Goal: Transaction & Acquisition: Purchase product/service

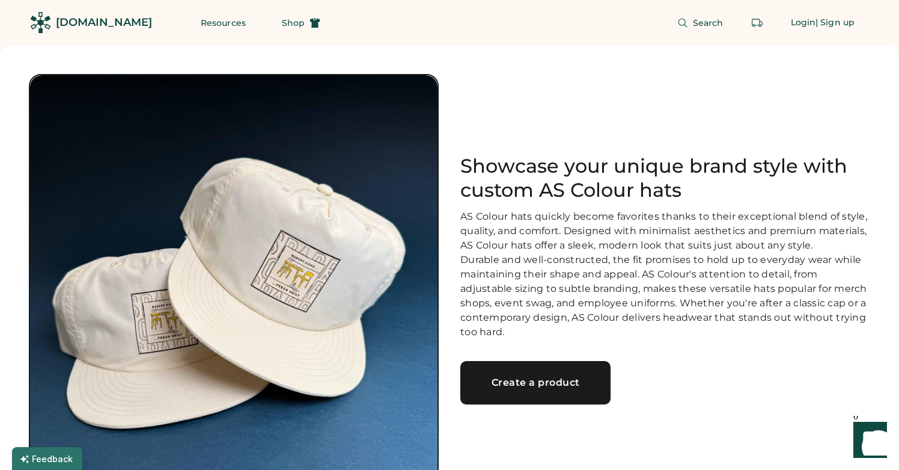
click at [579, 387] on div "Create a product" at bounding box center [535, 383] width 121 height 10
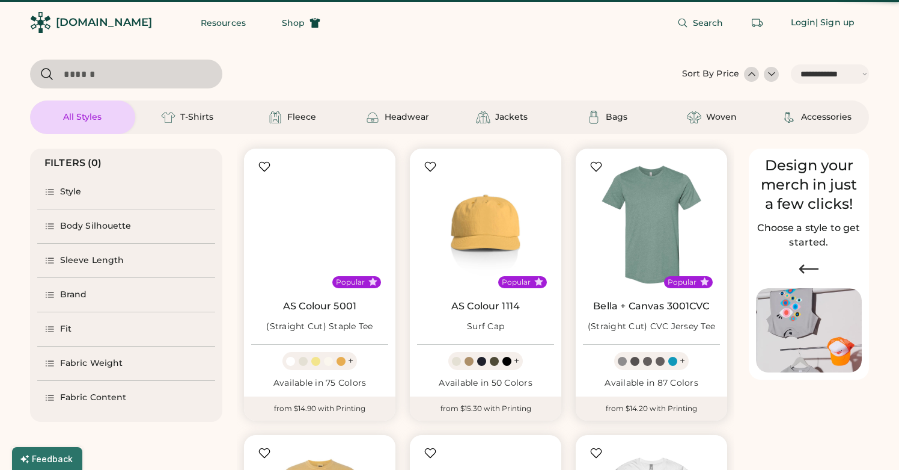
select select "*****"
select select "*"
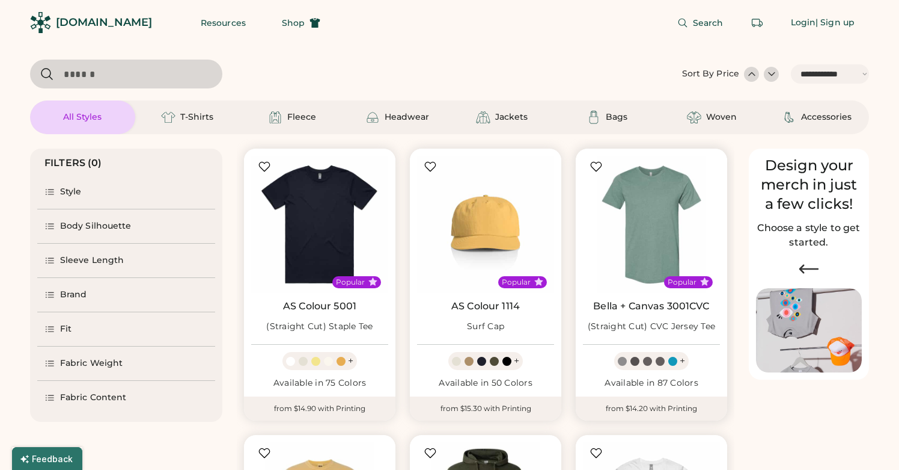
scroll to position [164, 0]
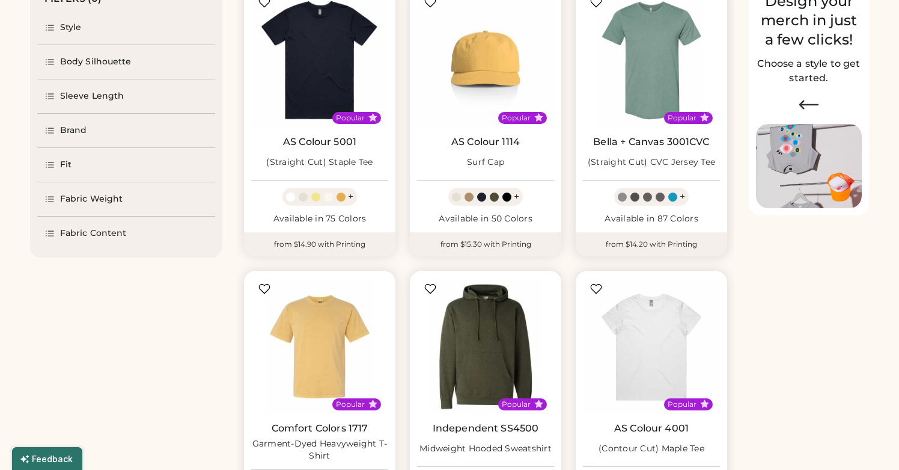
select select "*****"
select select "*"
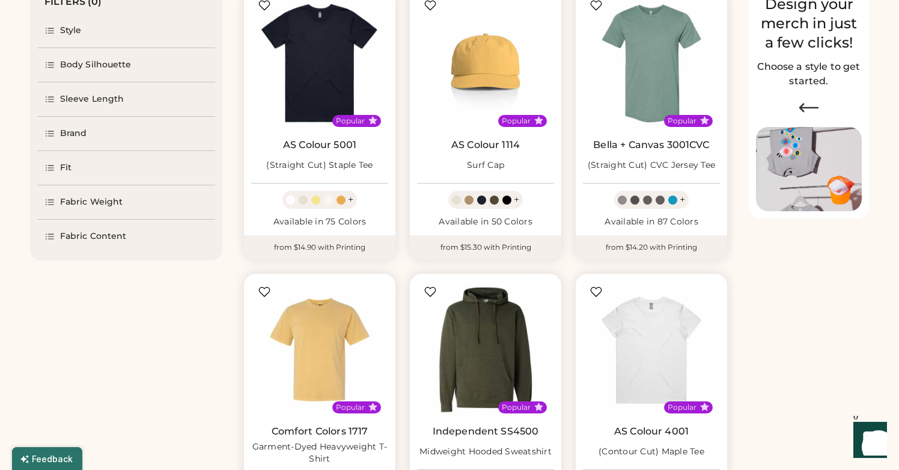
scroll to position [0, 0]
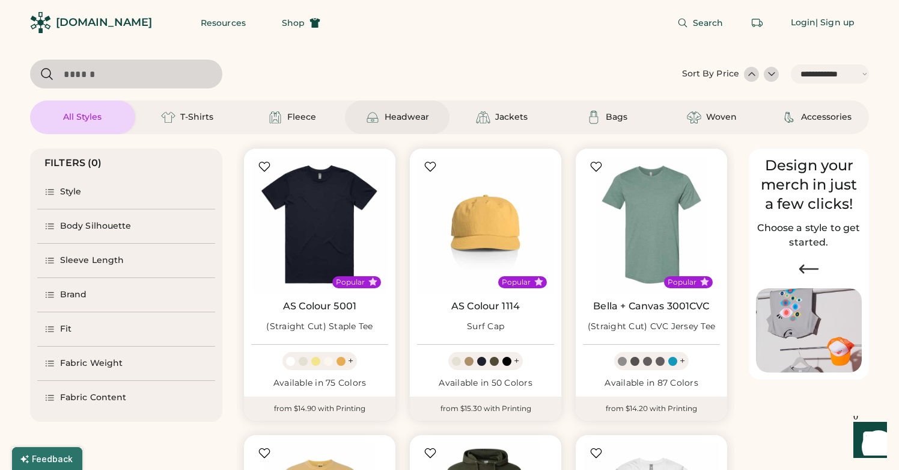
click at [384, 121] on div "Headwear" at bounding box center [398, 117] width 64 height 14
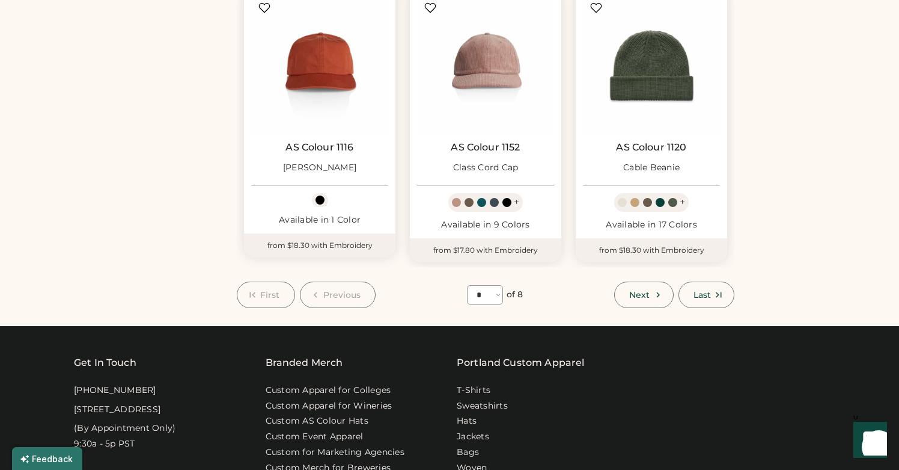
scroll to position [1031, 0]
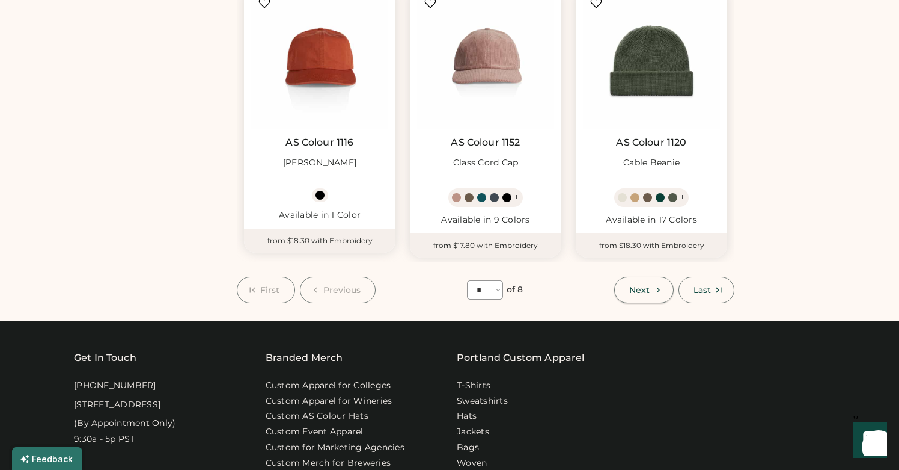
click at [664, 293] on button "Next" at bounding box center [643, 290] width 59 height 26
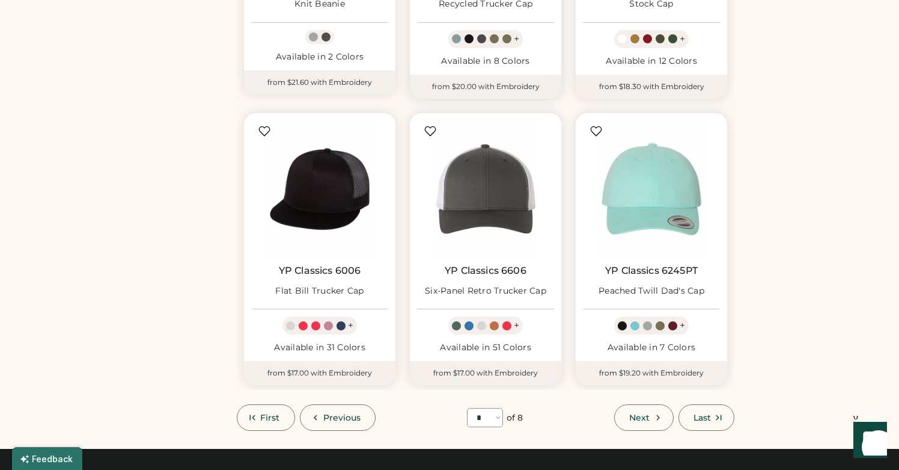
scroll to position [911, 0]
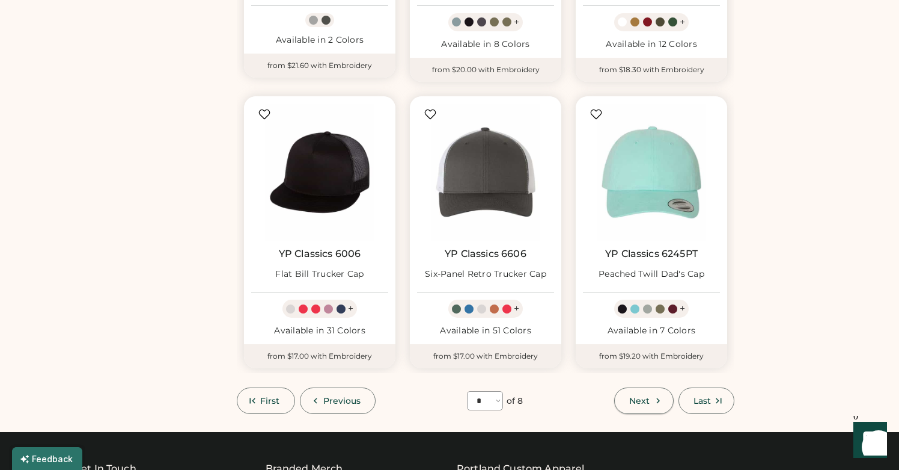
click at [657, 393] on button "Next" at bounding box center [643, 400] width 59 height 26
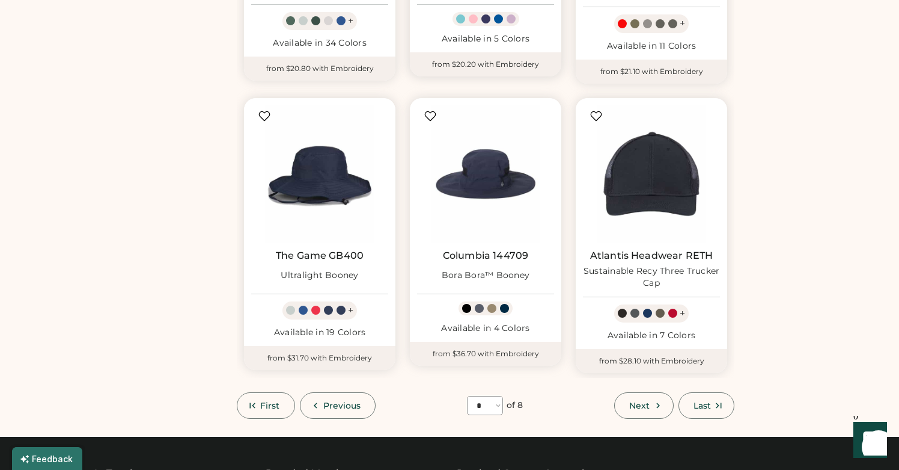
scroll to position [928, 0]
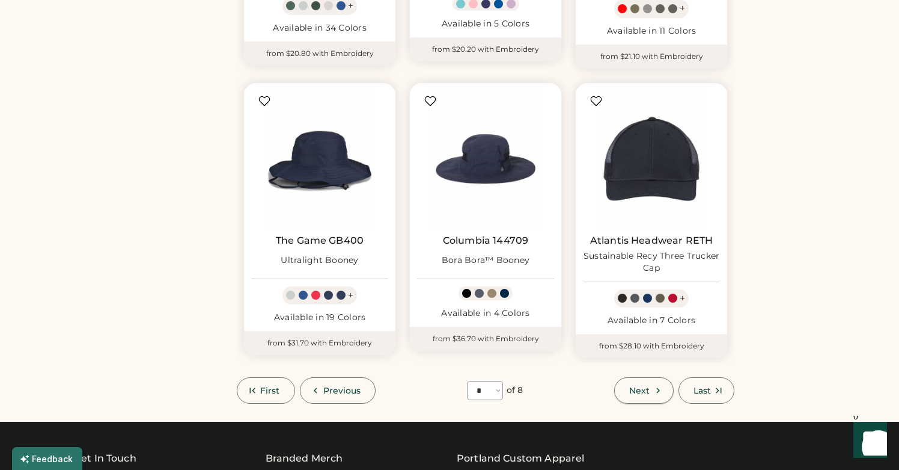
click at [625, 393] on button "Next" at bounding box center [643, 390] width 59 height 26
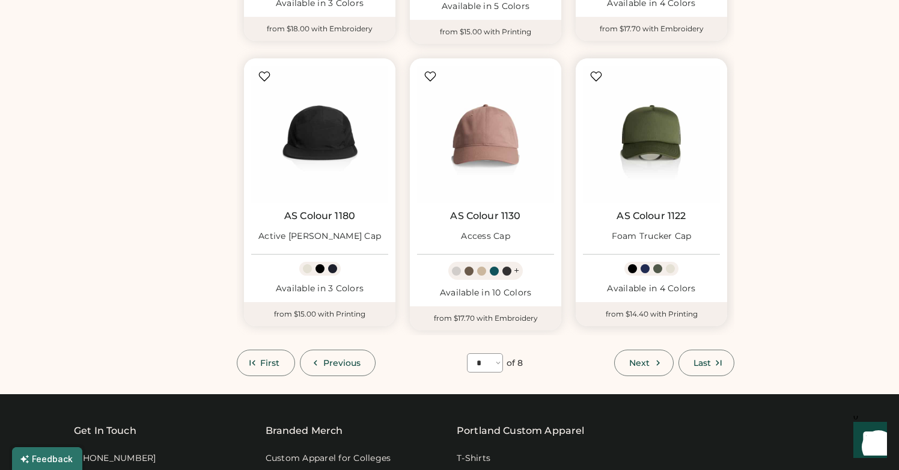
scroll to position [944, 0]
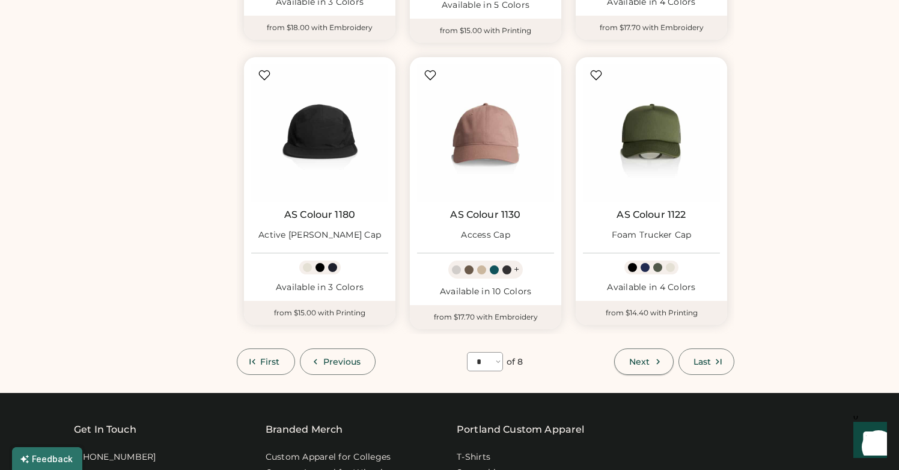
click at [642, 358] on span "Next" at bounding box center [639, 361] width 20 height 8
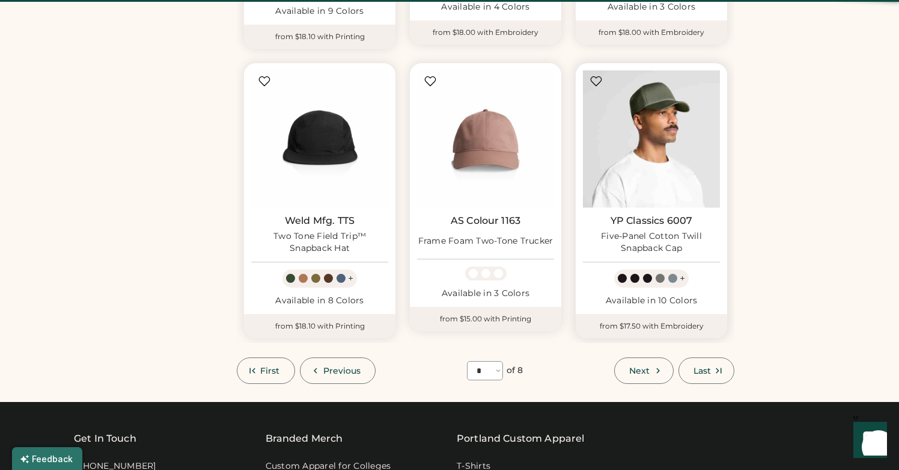
scroll to position [52, 0]
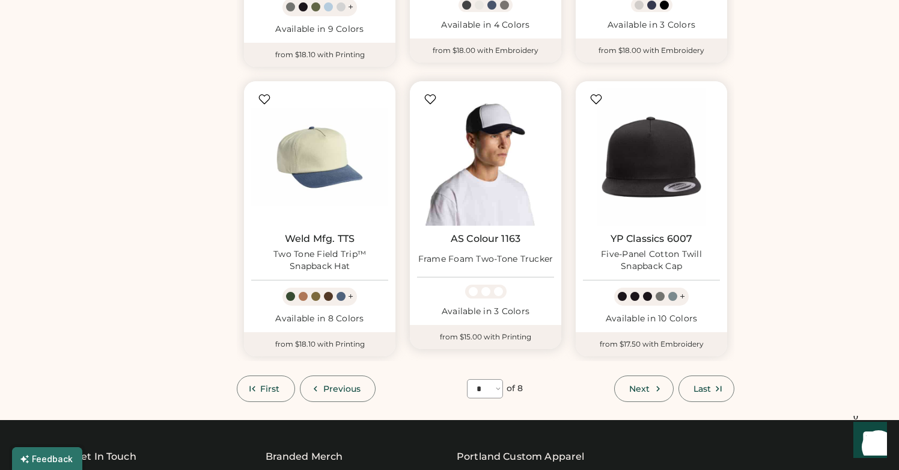
scroll to position [931, 0]
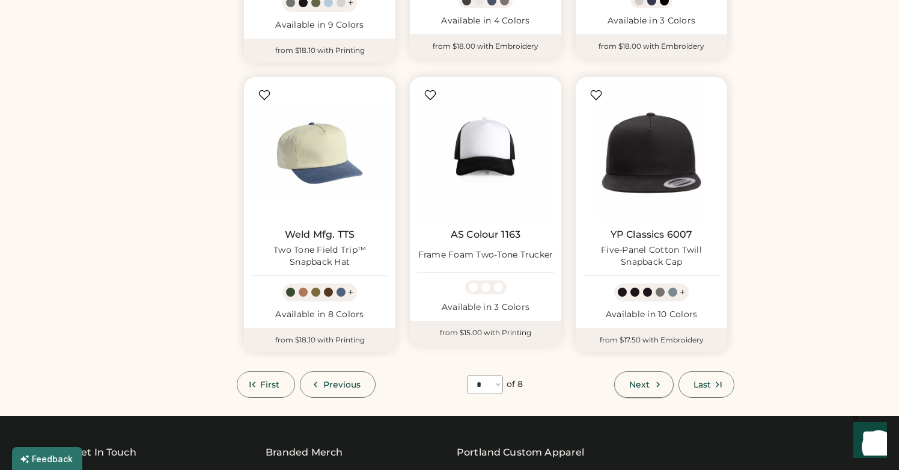
click at [655, 384] on icon at bounding box center [658, 384] width 11 height 11
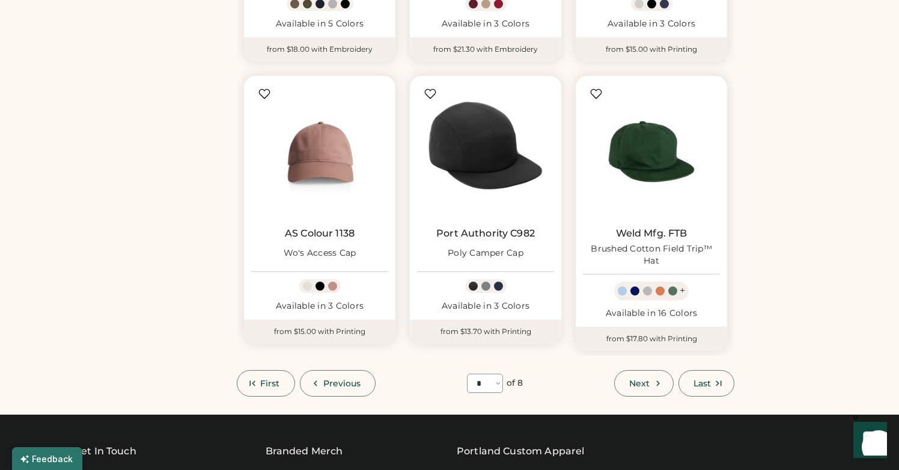
scroll to position [946, 0]
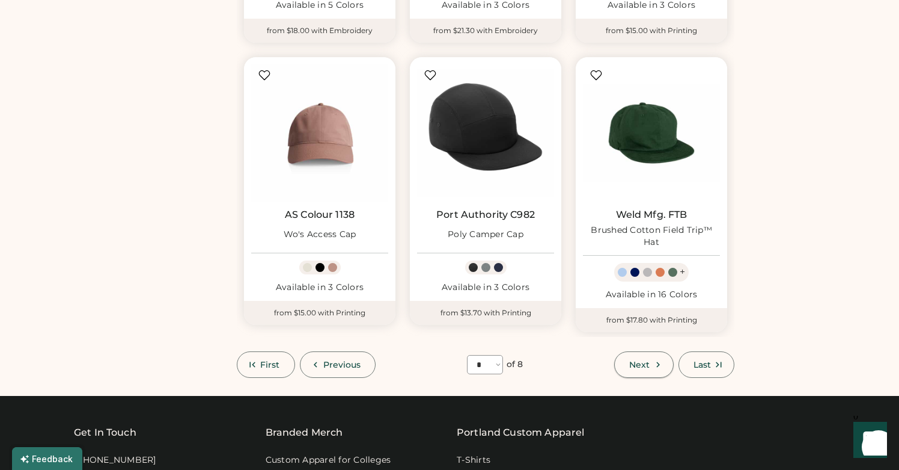
click at [641, 364] on span "Next" at bounding box center [639, 364] width 20 height 8
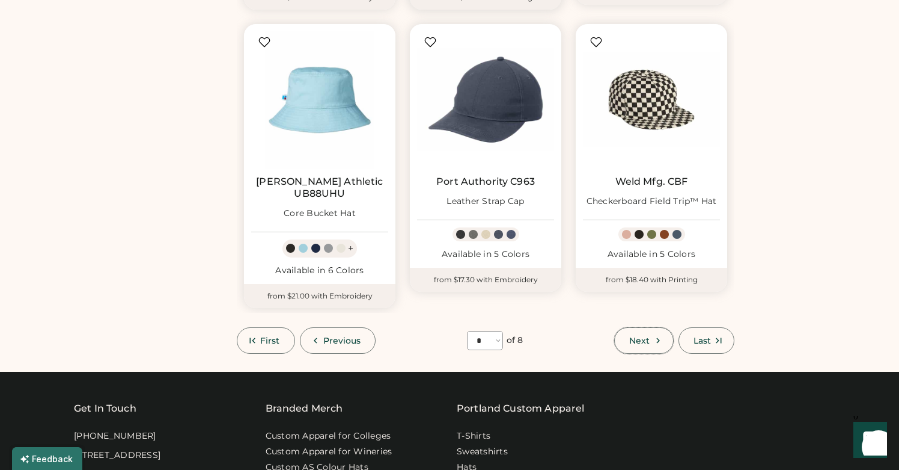
scroll to position [1032, 0]
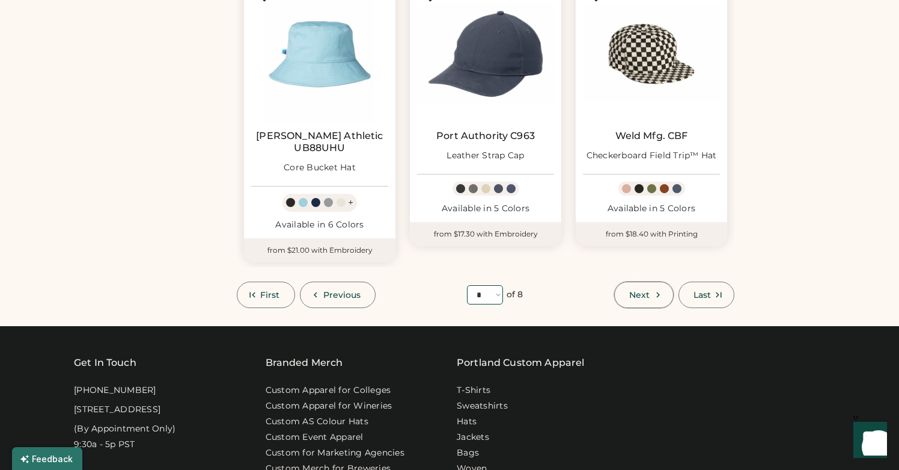
click at [483, 285] on select "**** * * * * * * * *" at bounding box center [485, 294] width 36 height 19
select select "*"
click at [467, 285] on select "**** * * * * * * * *" at bounding box center [485, 294] width 36 height 19
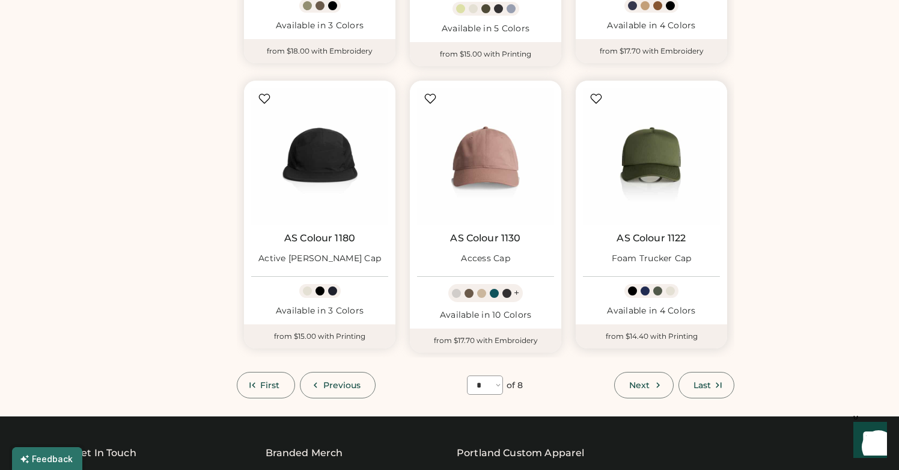
scroll to position [905, 0]
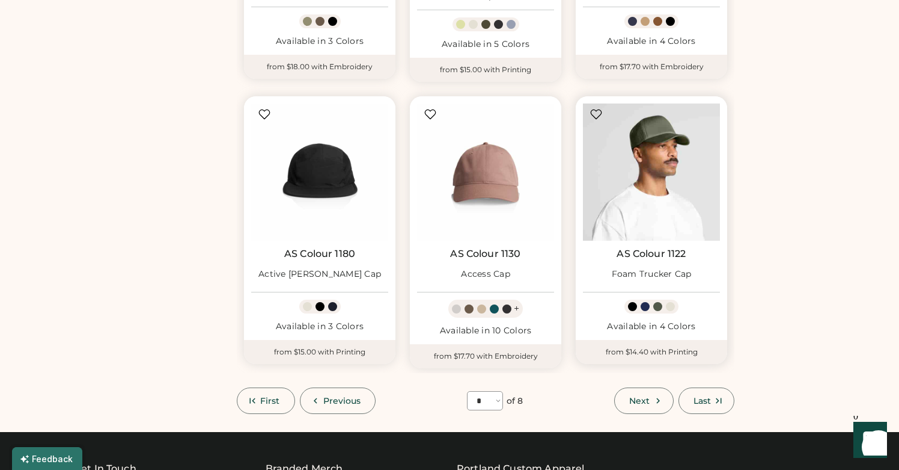
click at [672, 177] on img at bounding box center [651, 171] width 137 height 137
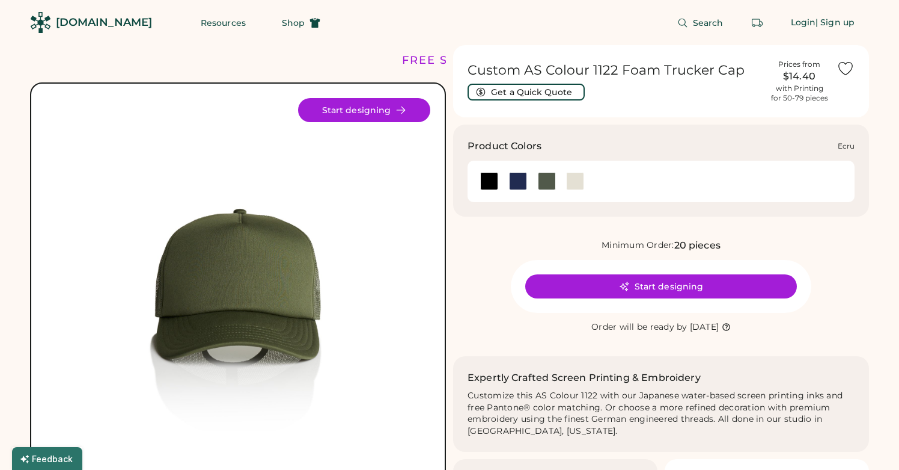
click at [578, 179] on div at bounding box center [575, 181] width 18 height 18
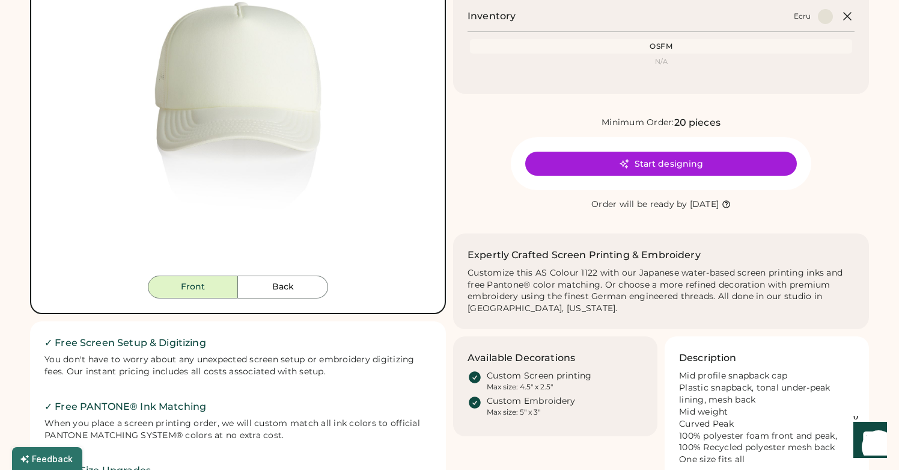
scroll to position [211, 0]
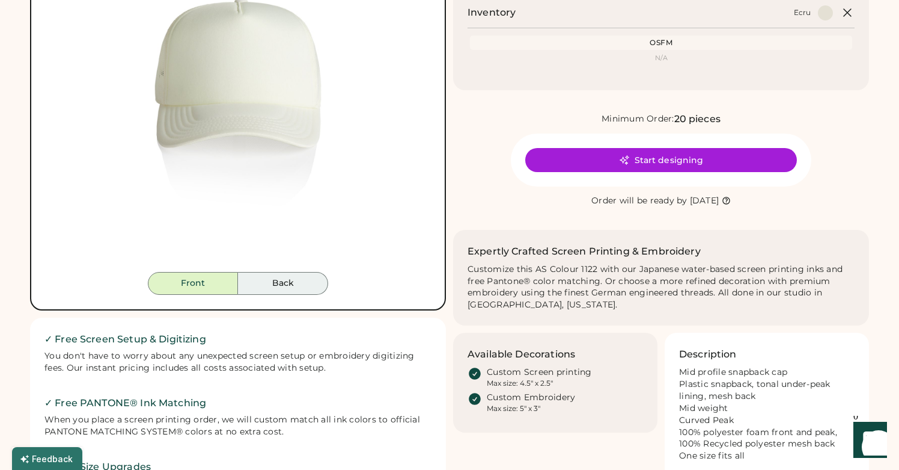
click at [308, 281] on button "Back" at bounding box center [283, 283] width 90 height 23
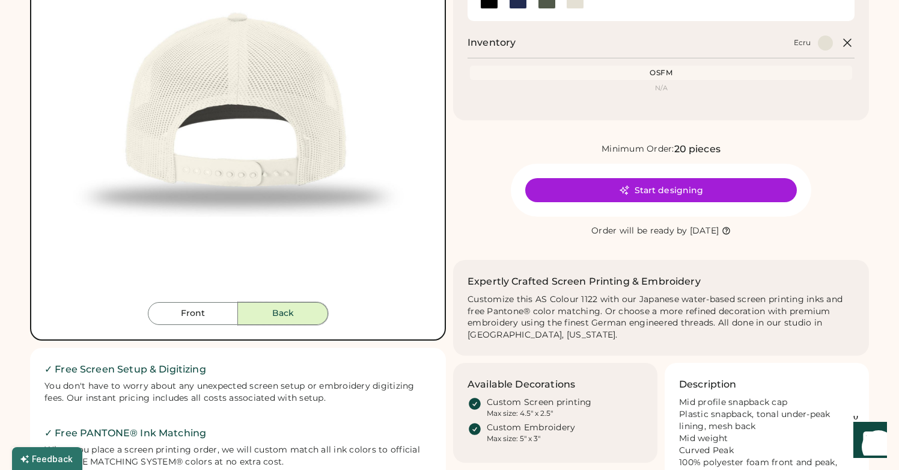
scroll to position [185, 0]
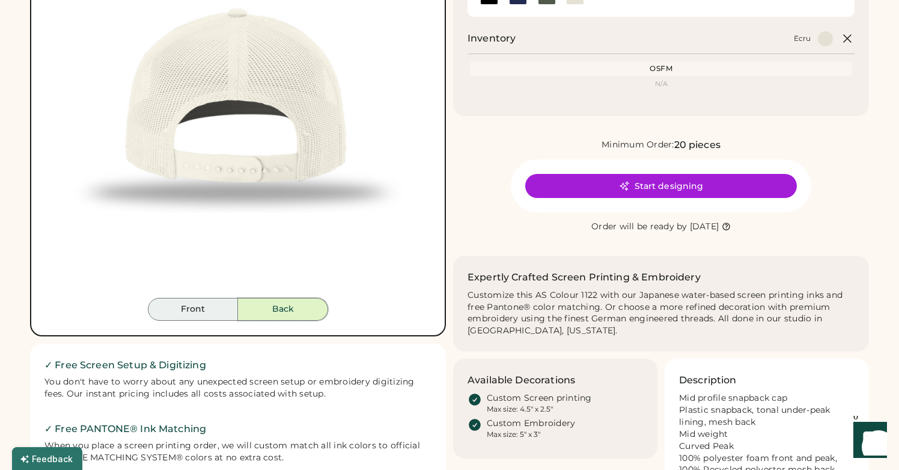
click at [180, 308] on button "Front" at bounding box center [193, 309] width 90 height 23
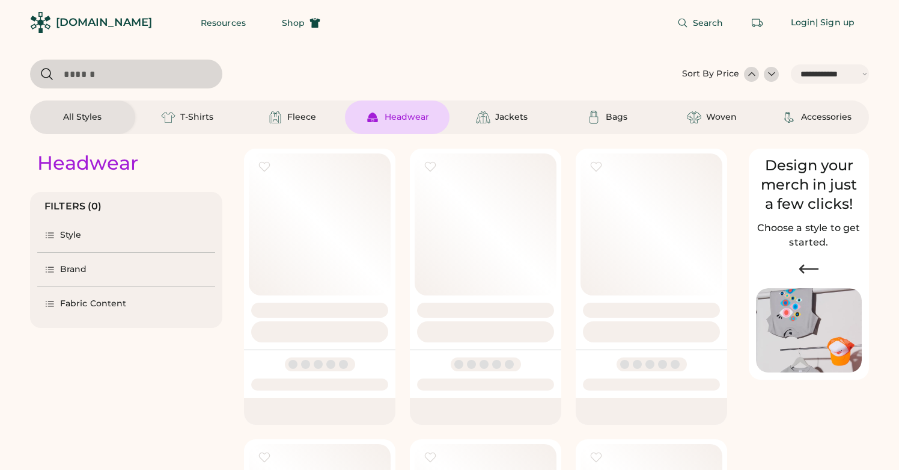
select select "*****"
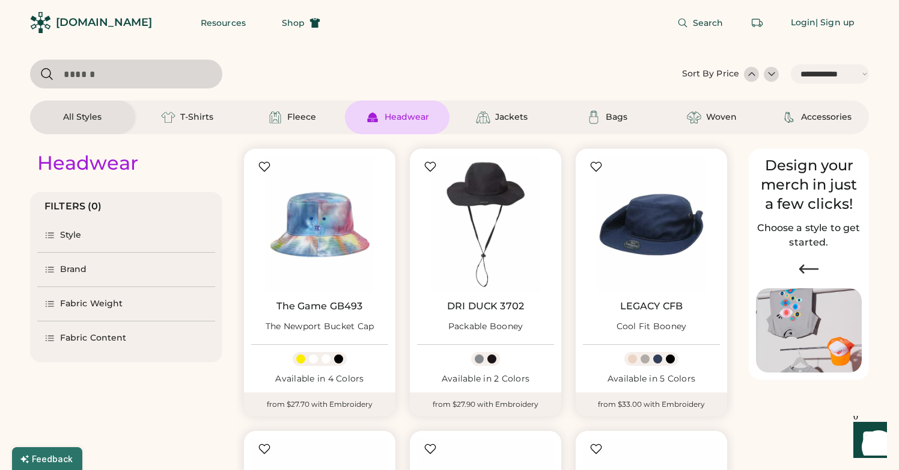
click at [76, 246] on div "Style" at bounding box center [126, 235] width 178 height 34
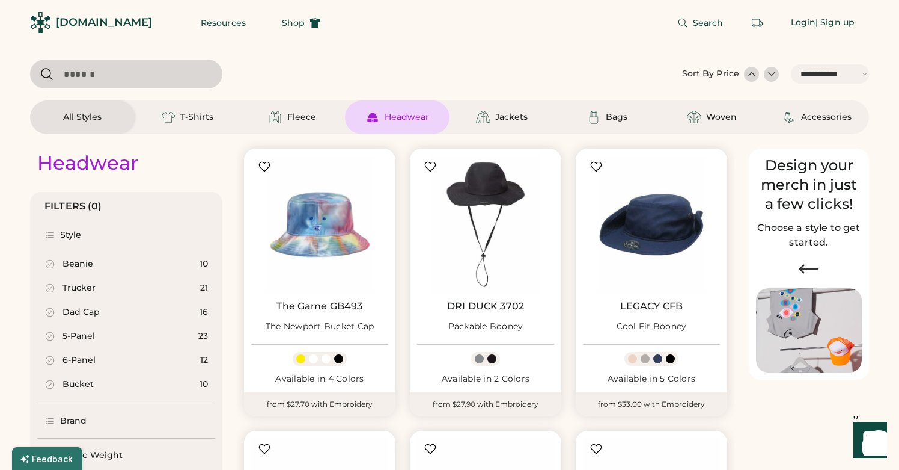
click at [87, 292] on div "Trucker" at bounding box center [79, 288] width 33 height 12
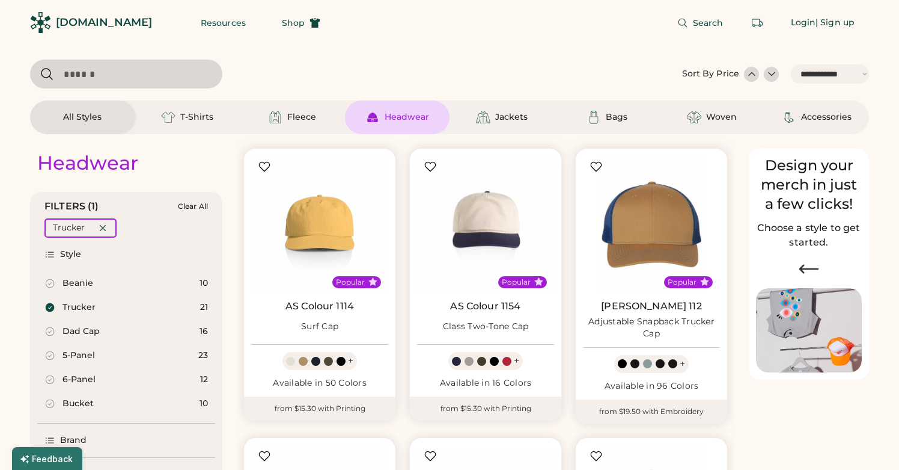
select select "*"
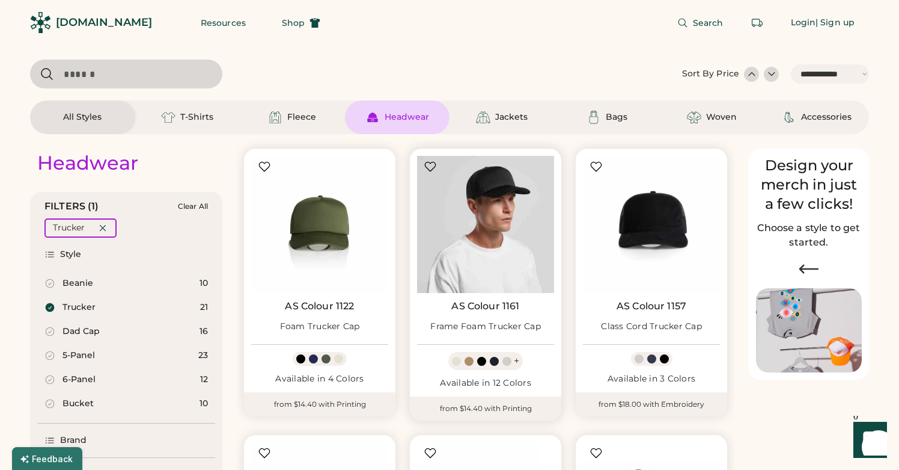
click at [479, 218] on img at bounding box center [485, 224] width 137 height 137
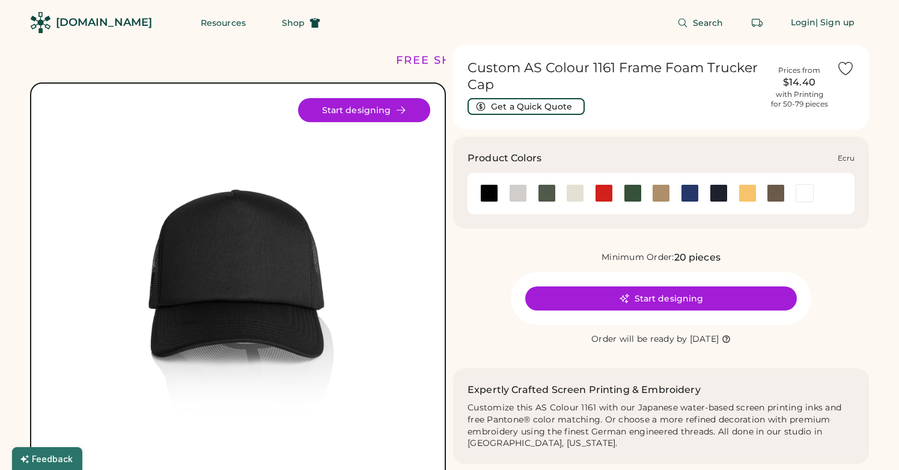
click at [582, 199] on div at bounding box center [575, 193] width 18 height 18
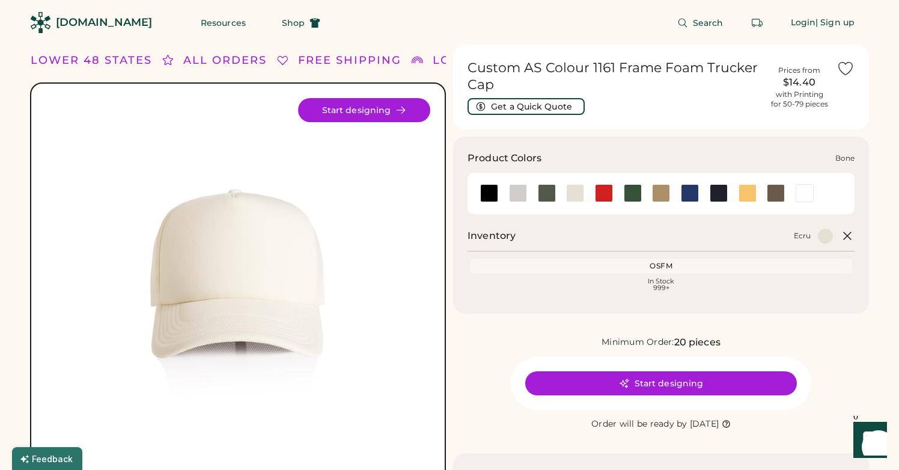
click at [516, 193] on div at bounding box center [518, 193] width 18 height 18
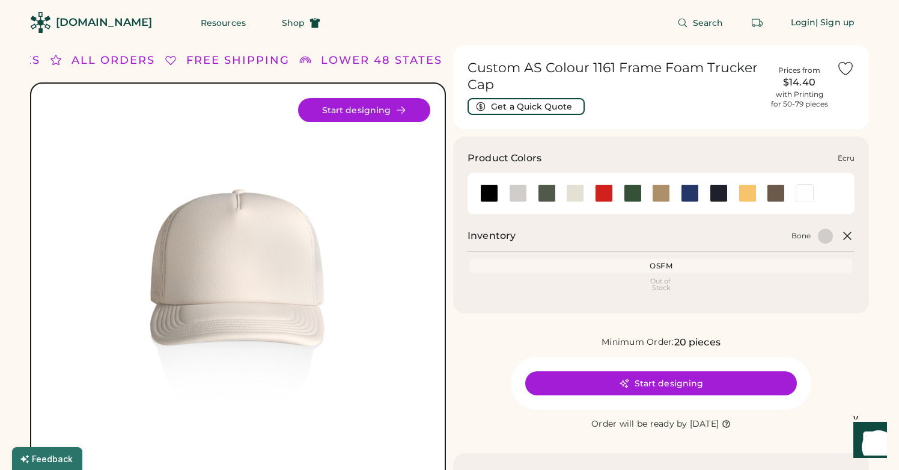
click at [578, 201] on div at bounding box center [575, 193] width 18 height 18
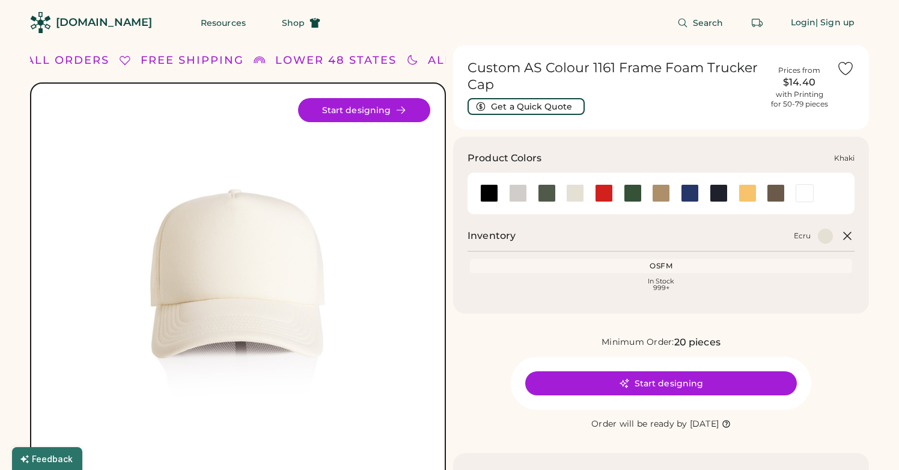
click at [662, 198] on div at bounding box center [661, 193] width 18 height 18
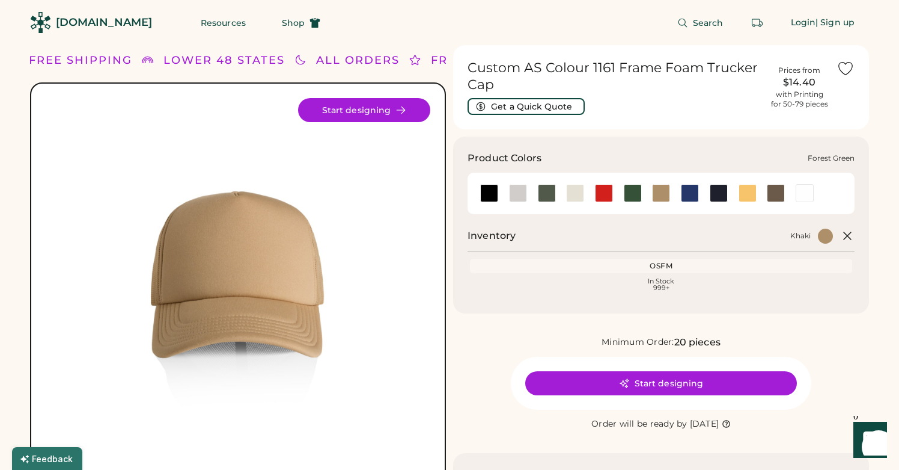
click at [634, 193] on div at bounding box center [633, 193] width 18 height 18
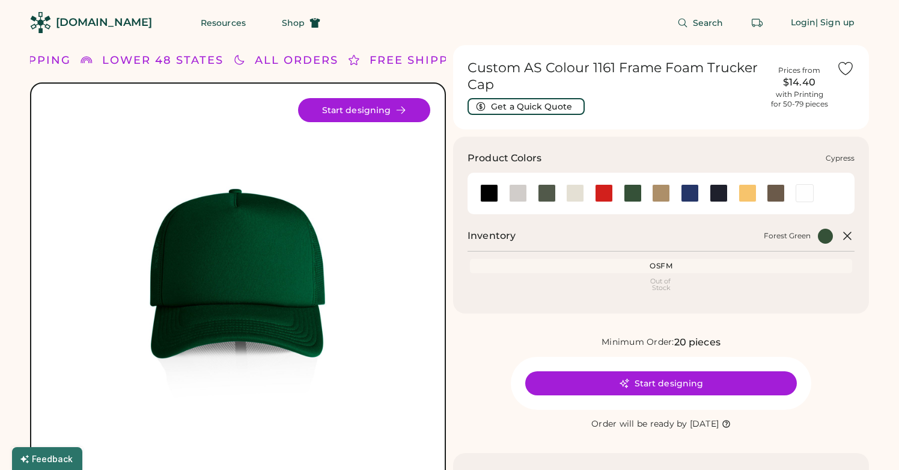
click at [546, 192] on div at bounding box center [547, 193] width 18 height 18
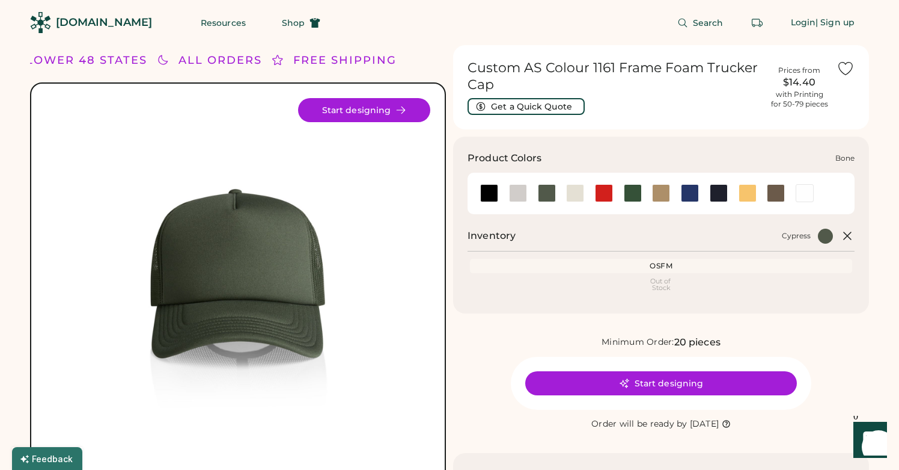
click at [516, 194] on div at bounding box center [518, 193] width 18 height 18
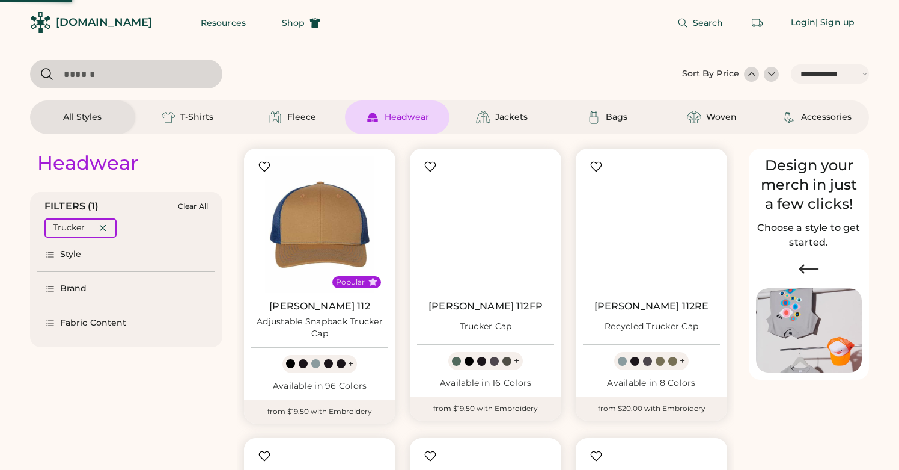
select select "*****"
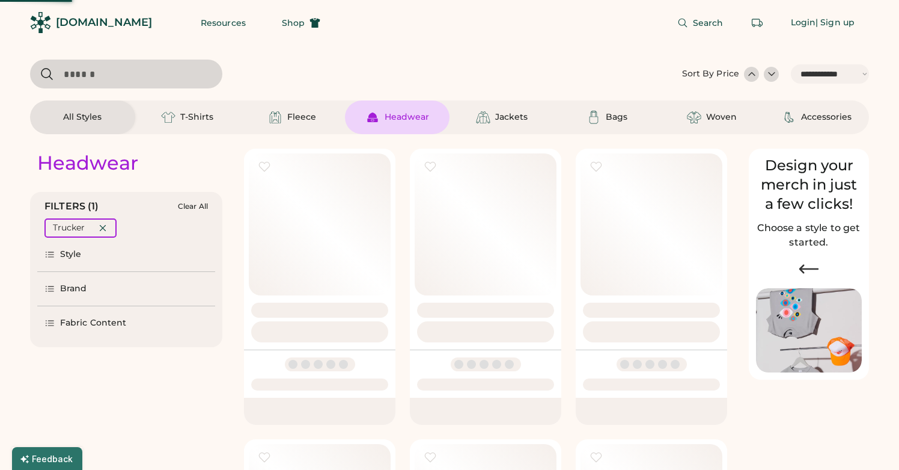
select select "*"
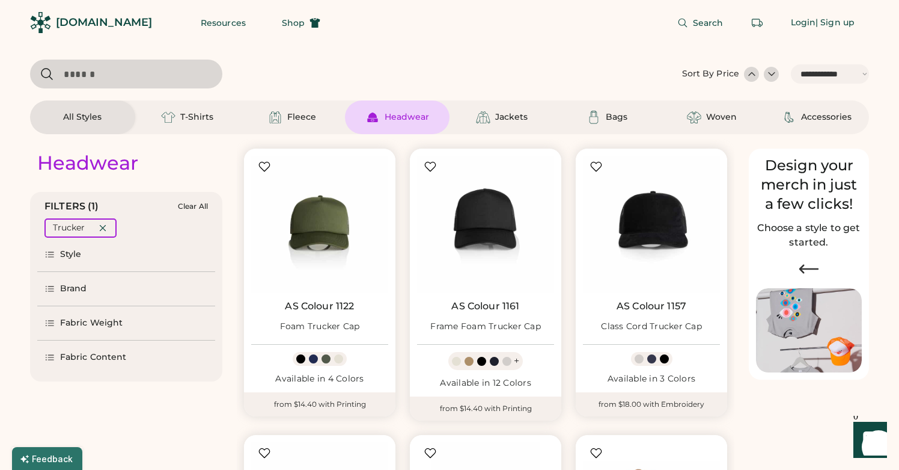
scroll to position [151, 0]
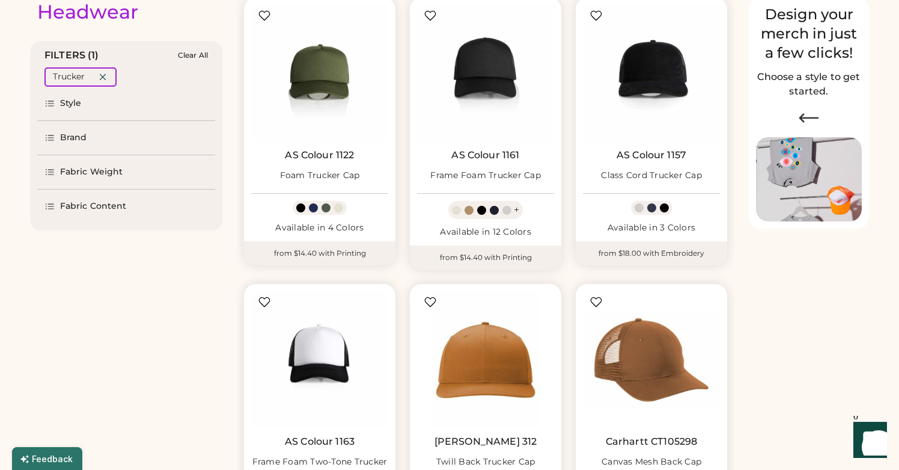
select select "*****"
select select "*"
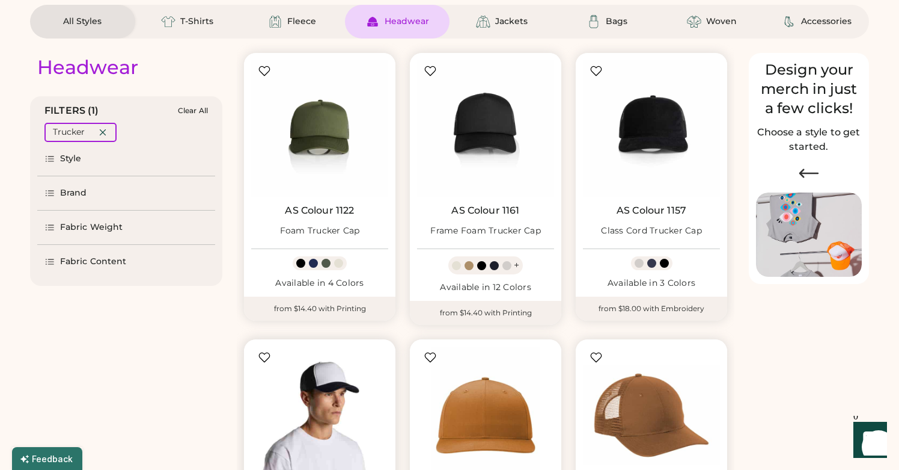
scroll to position [34, 0]
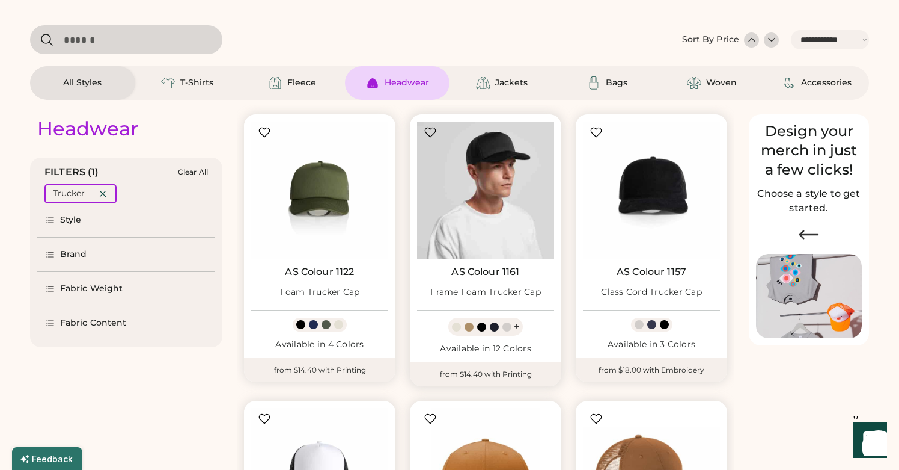
click at [521, 200] on img at bounding box center [485, 189] width 137 height 137
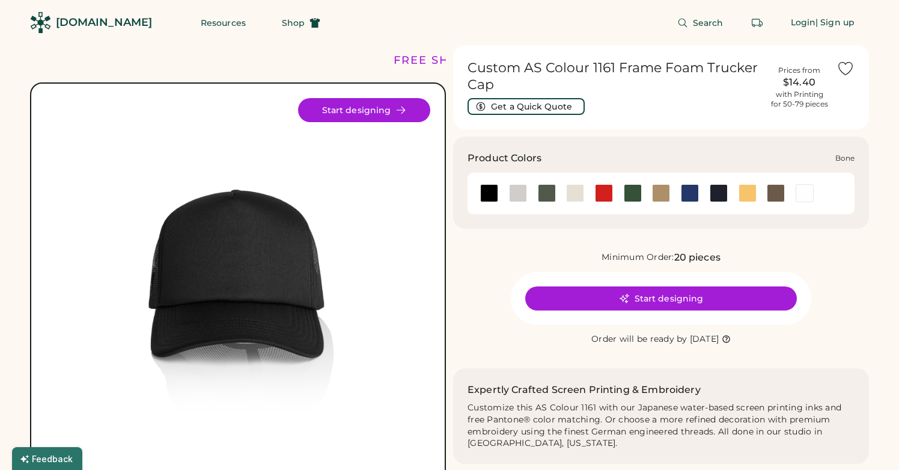
click at [513, 196] on div at bounding box center [518, 193] width 18 height 18
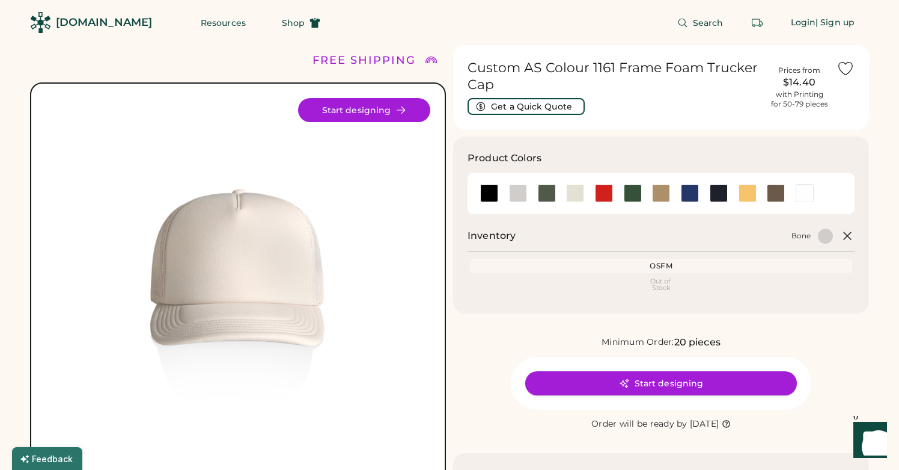
click at [645, 382] on button "Start designing" at bounding box center [661, 383] width 272 height 24
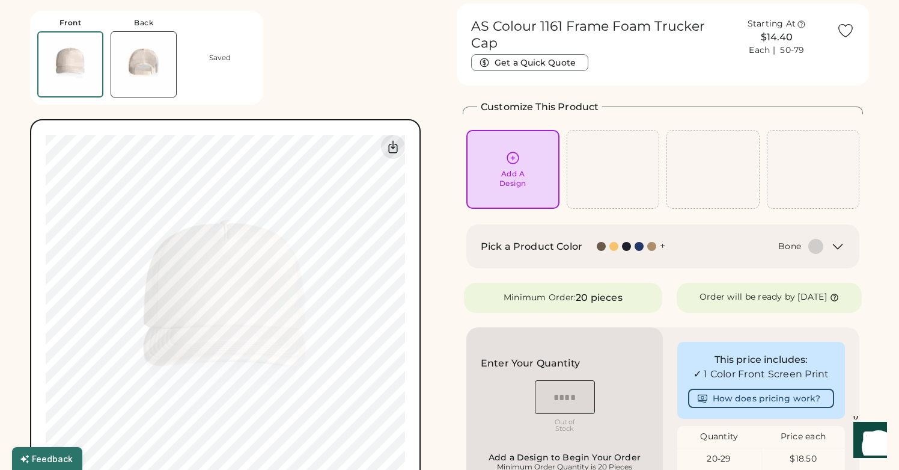
scroll to position [40, 0]
click at [516, 163] on icon at bounding box center [512, 158] width 11 height 11
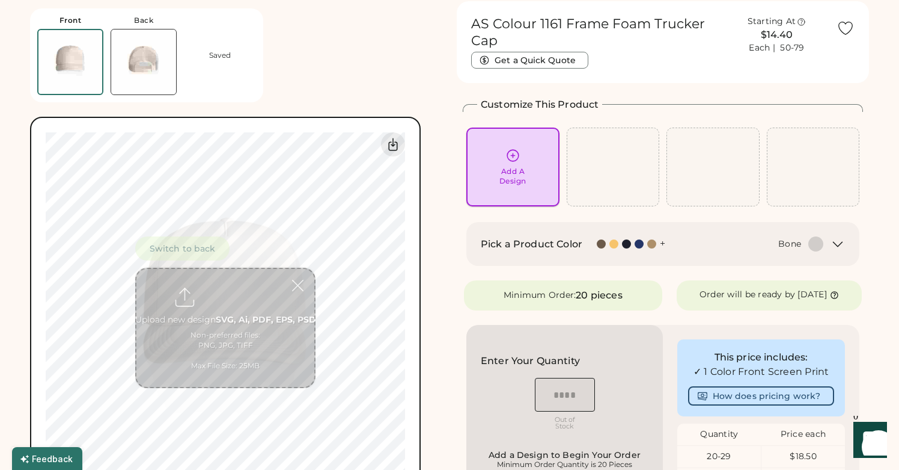
scroll to position [45, 0]
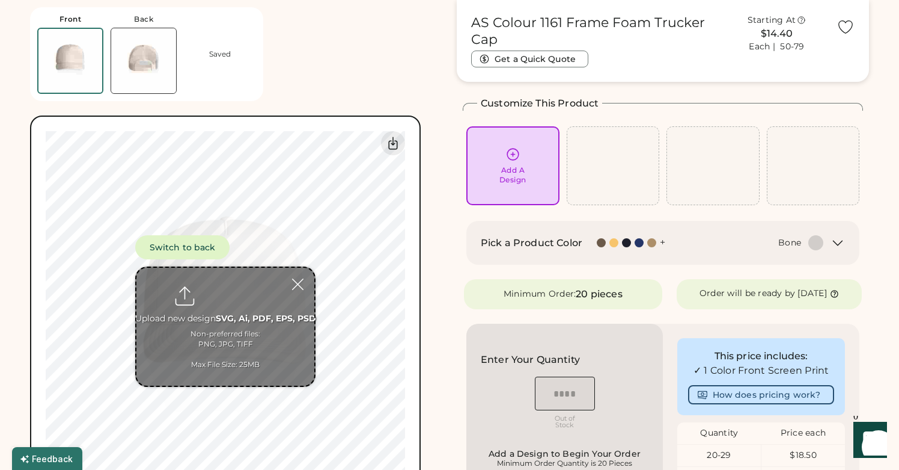
click at [221, 346] on input "file" at bounding box center [225, 327] width 178 height 118
type input "**********"
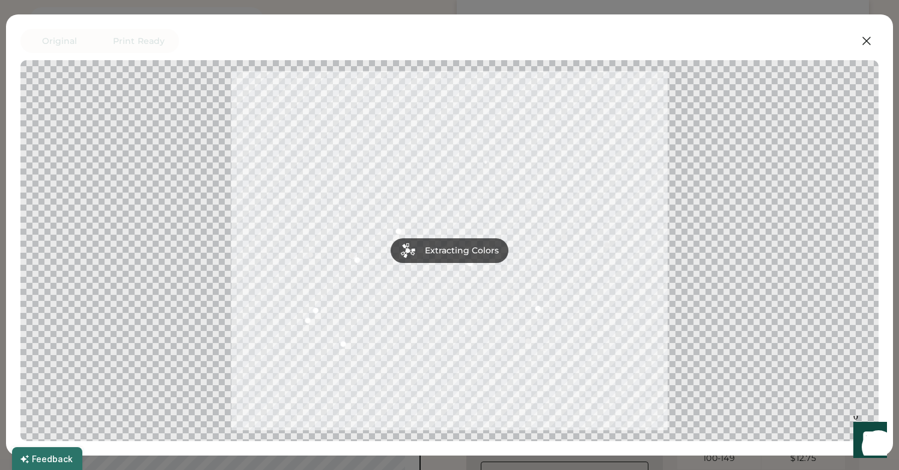
scroll to position [136, 0]
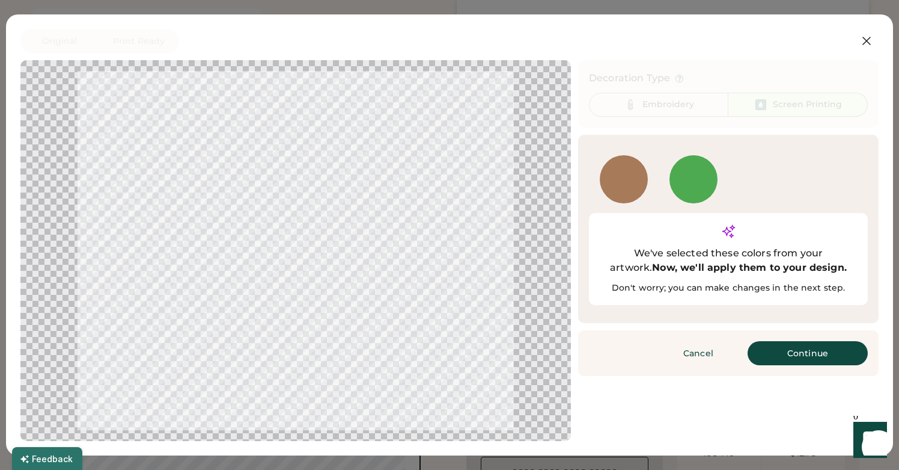
click at [618, 174] on div at bounding box center [624, 179] width 48 height 48
click at [795, 341] on button "Continue" at bounding box center [808, 353] width 120 height 24
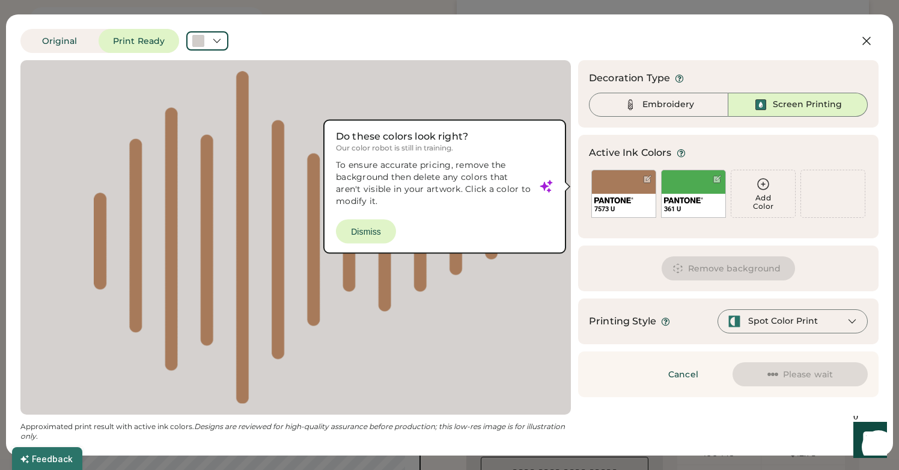
click at [788, 320] on div "Spot Color Print" at bounding box center [783, 321] width 70 height 12
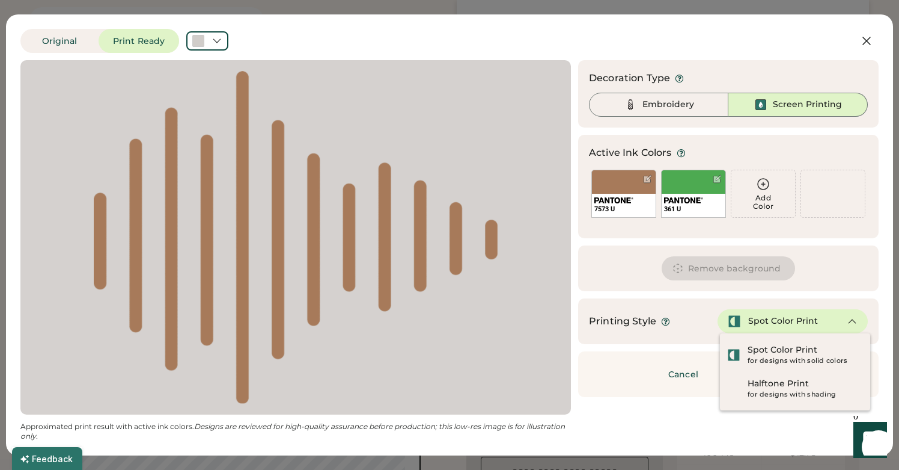
scroll to position [0, 0]
click at [678, 425] on div "Updating Image Approximated print result with active ink colors. Designs are re…" at bounding box center [449, 250] width 858 height 381
click at [675, 108] on div "Embroidery" at bounding box center [669, 105] width 52 height 12
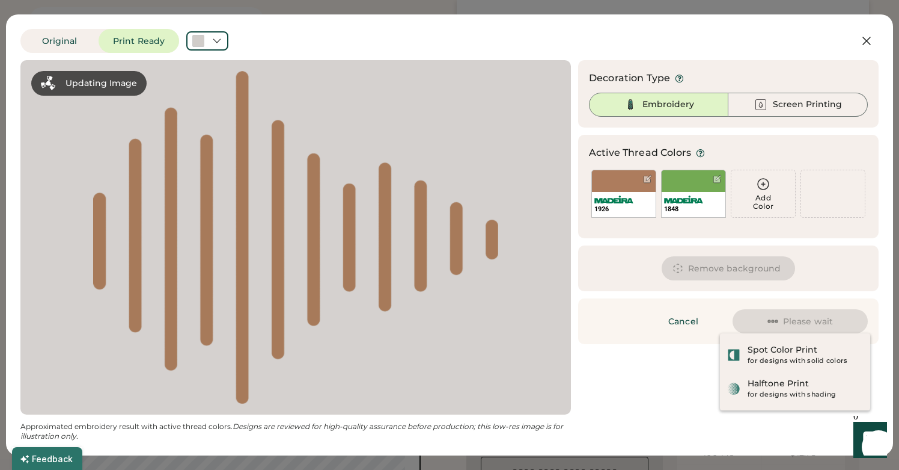
click at [647, 422] on div "Updating Image Approximated embroidery result with active thread colors. Design…" at bounding box center [449, 250] width 858 height 381
click at [643, 409] on div "Updating Image Approximated embroidery result with active thread colors. Design…" at bounding box center [449, 250] width 858 height 381
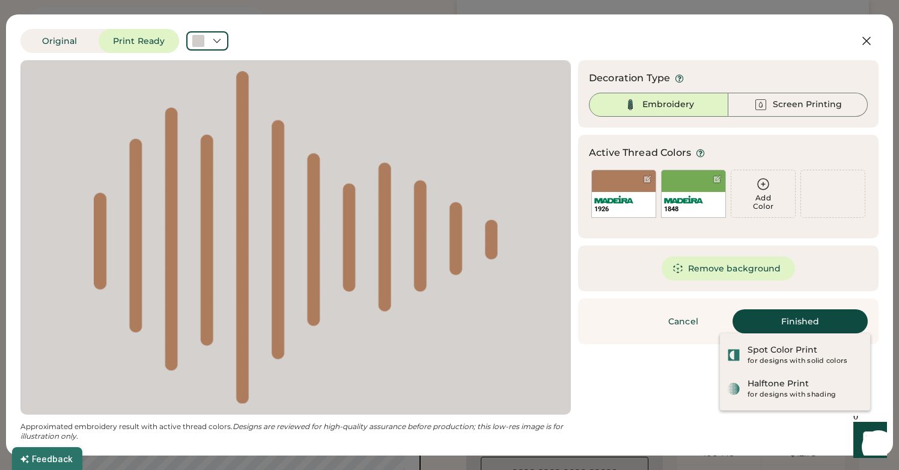
click at [649, 397] on div "Updating Image Approximated embroidery result with active thread colors. Design…" at bounding box center [449, 250] width 858 height 381
click at [797, 324] on button "Finished" at bounding box center [800, 321] width 135 height 24
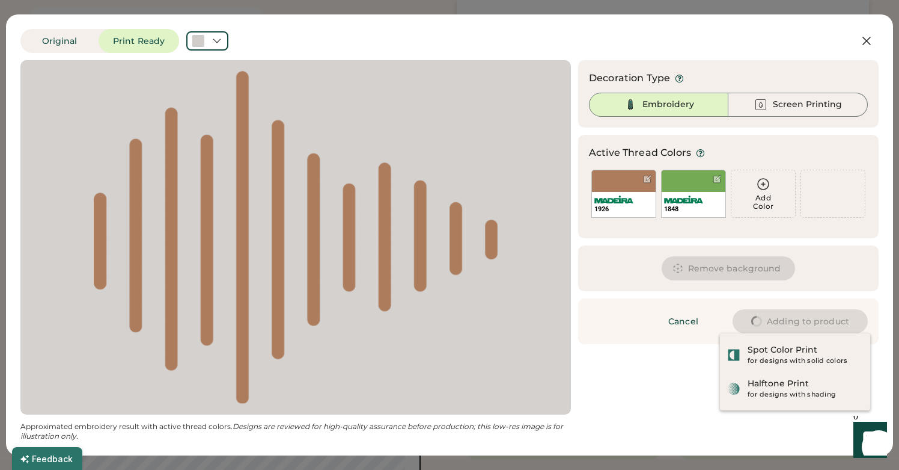
type input "****"
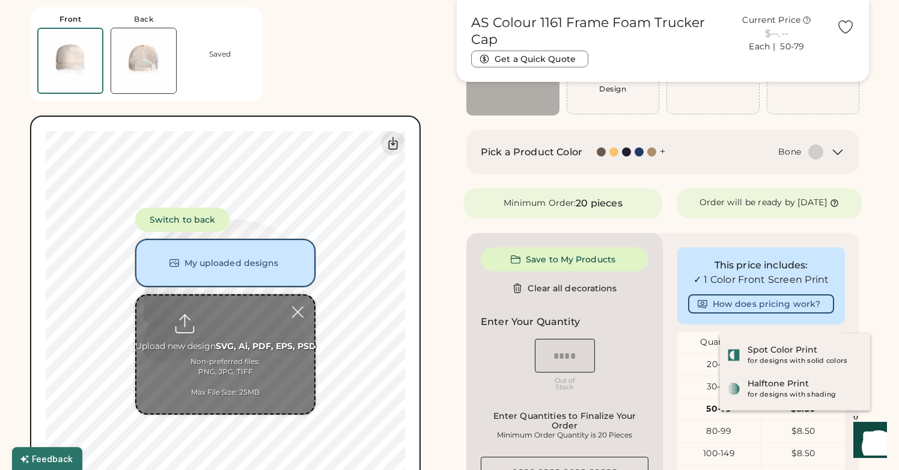
click at [197, 270] on button "My uploaded designs" at bounding box center [225, 263] width 180 height 48
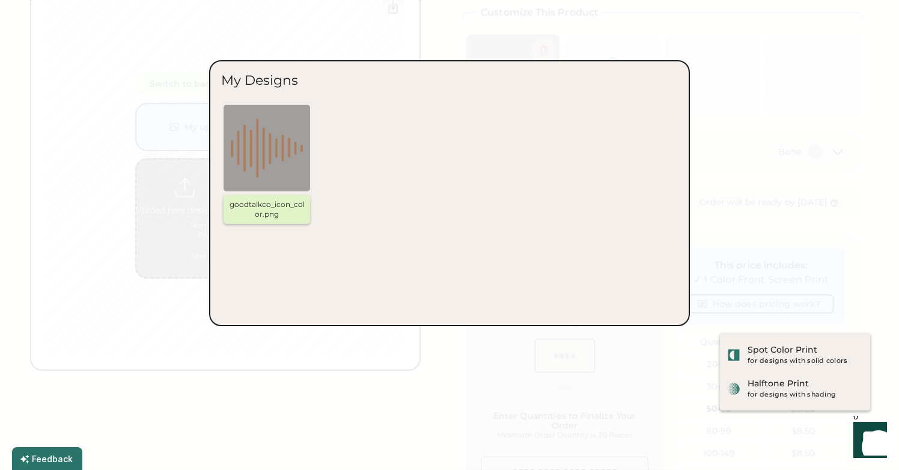
click at [266, 142] on img at bounding box center [267, 148] width 72 height 72
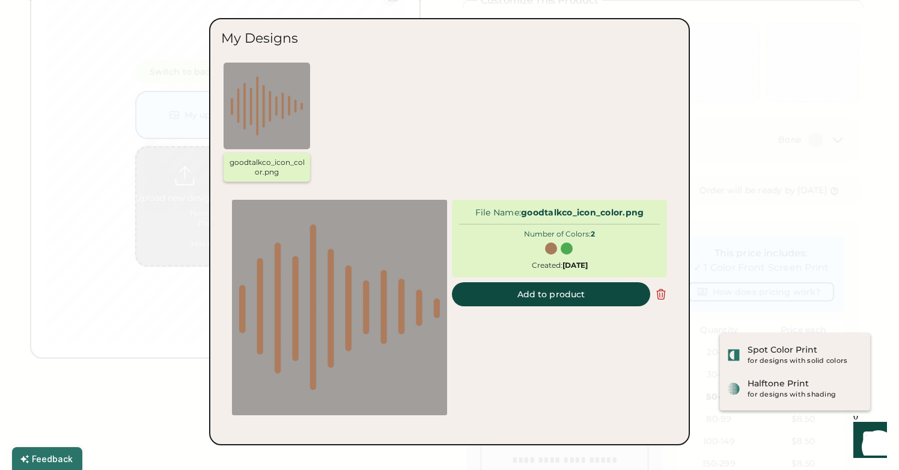
scroll to position [153, 0]
click at [772, 49] on div at bounding box center [449, 235] width 899 height 470
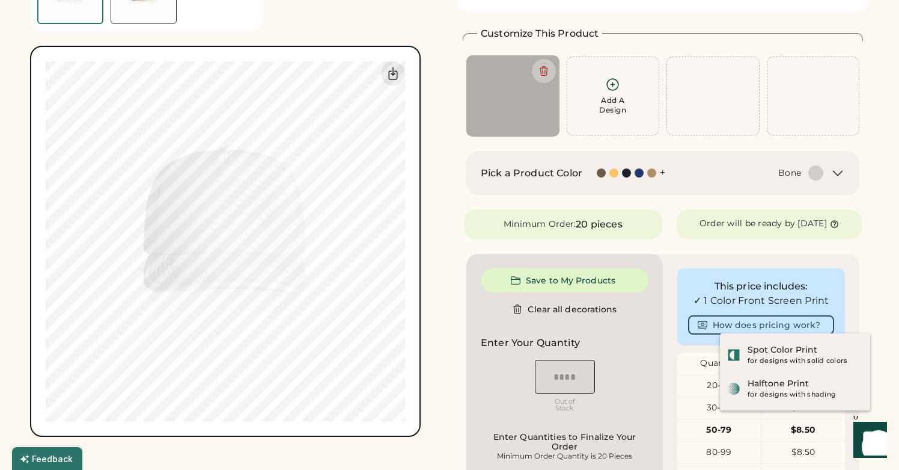
scroll to position [0, 0]
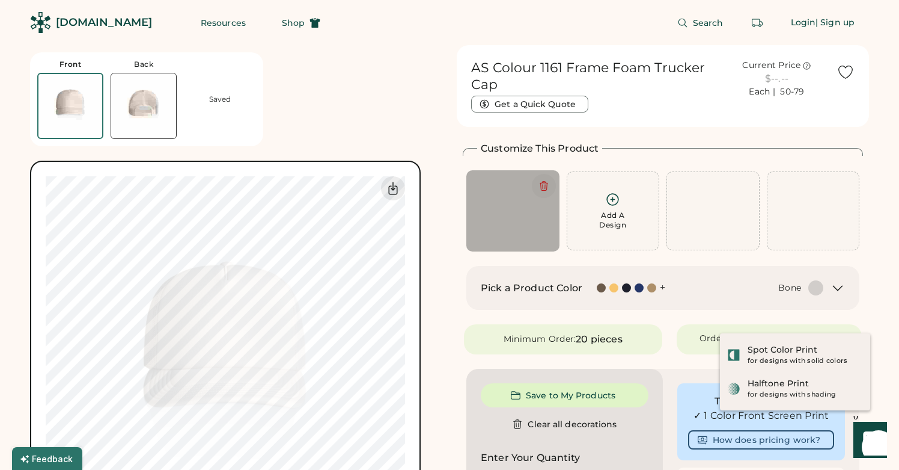
click at [542, 185] on icon at bounding box center [543, 186] width 7 height 9
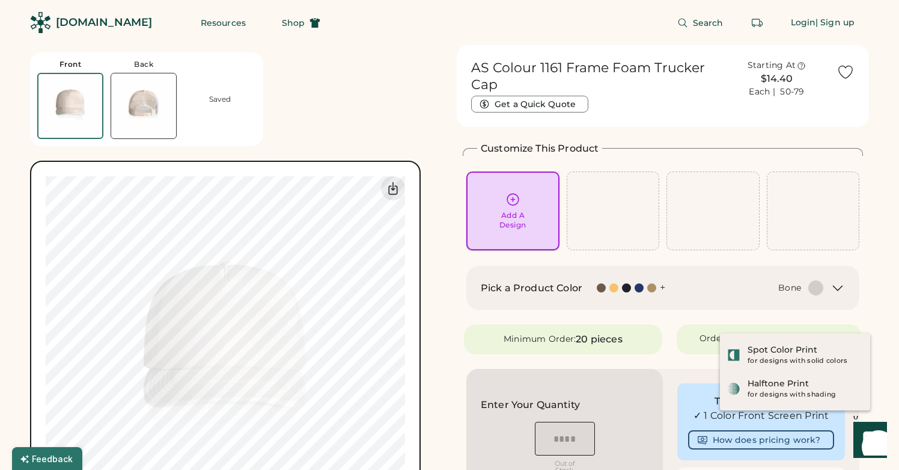
click at [504, 191] on div "Add A Design" at bounding box center [513, 210] width 93 height 79
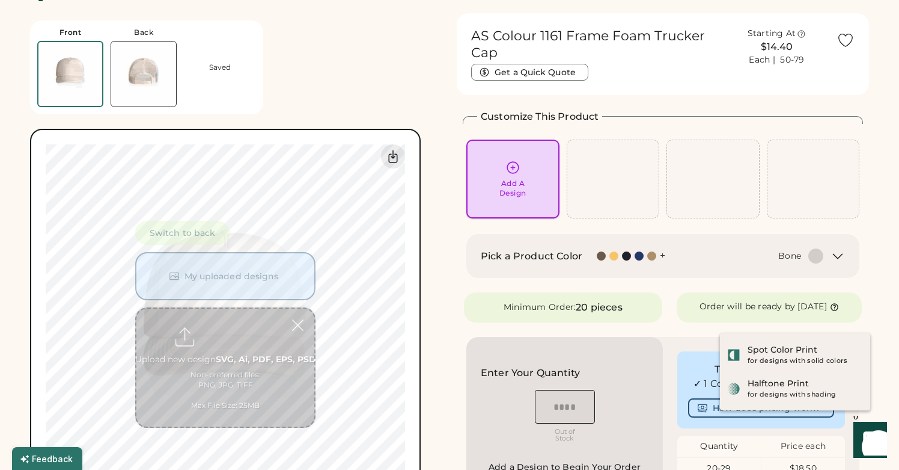
scroll to position [45, 0]
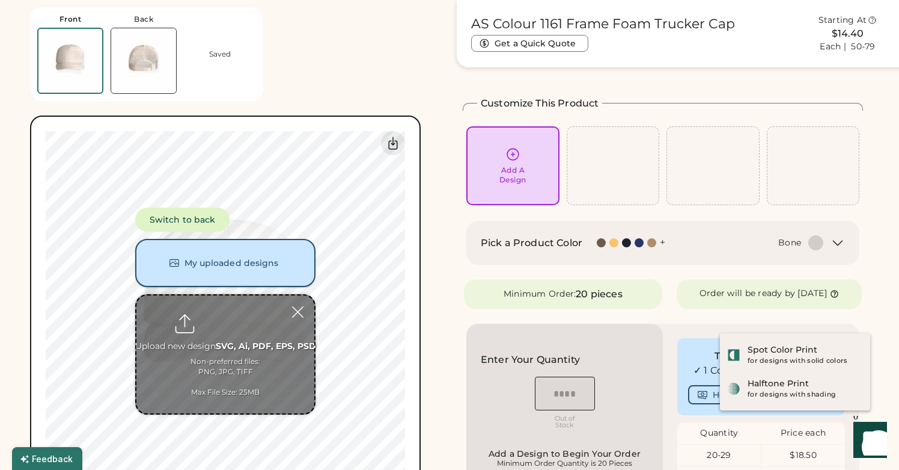
click at [222, 269] on button "My uploaded designs" at bounding box center [225, 263] width 180 height 48
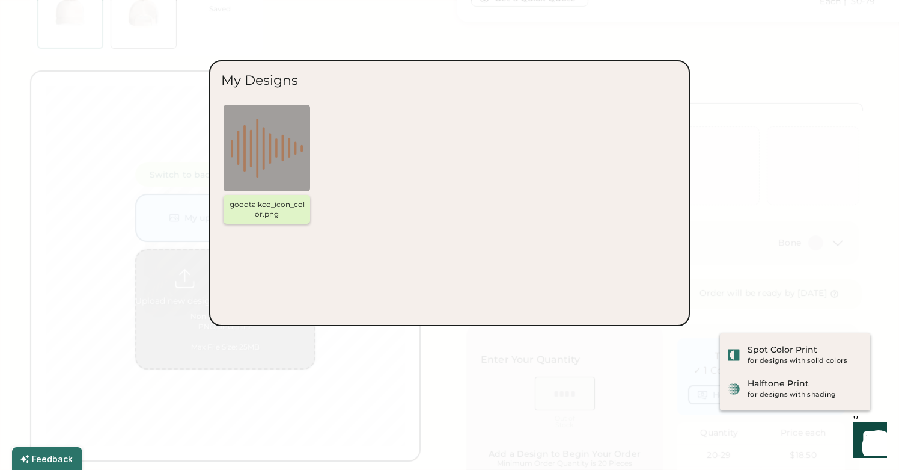
click at [276, 150] on img at bounding box center [267, 148] width 72 height 72
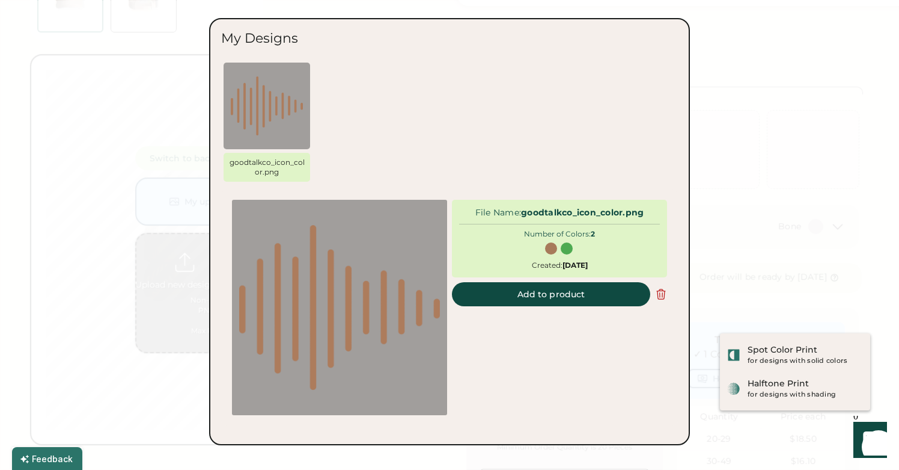
scroll to position [63, 0]
click at [561, 227] on div "File Name: goodtalkco_icon_color.png Number of Colors: 2 Created: October 4, 20…" at bounding box center [559, 239] width 215 height 78
click at [555, 293] on button "Add to product" at bounding box center [551, 294] width 198 height 24
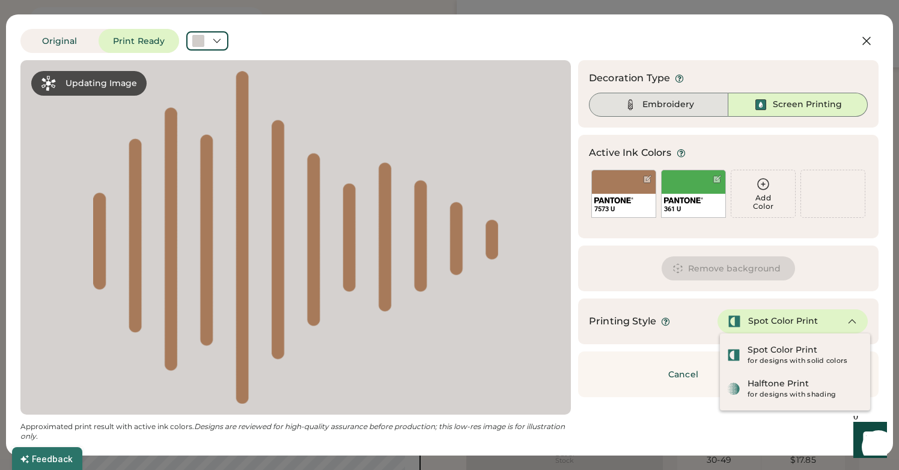
click at [668, 109] on div "Embroidery" at bounding box center [669, 105] width 52 height 12
click at [852, 323] on icon at bounding box center [852, 321] width 11 height 11
click at [689, 308] on div "Printing Style Spot Color Print" at bounding box center [728, 321] width 301 height 46
click at [666, 415] on div "Updating Image Approximated print result with active ink colors. Designs are re…" at bounding box center [449, 250] width 858 height 381
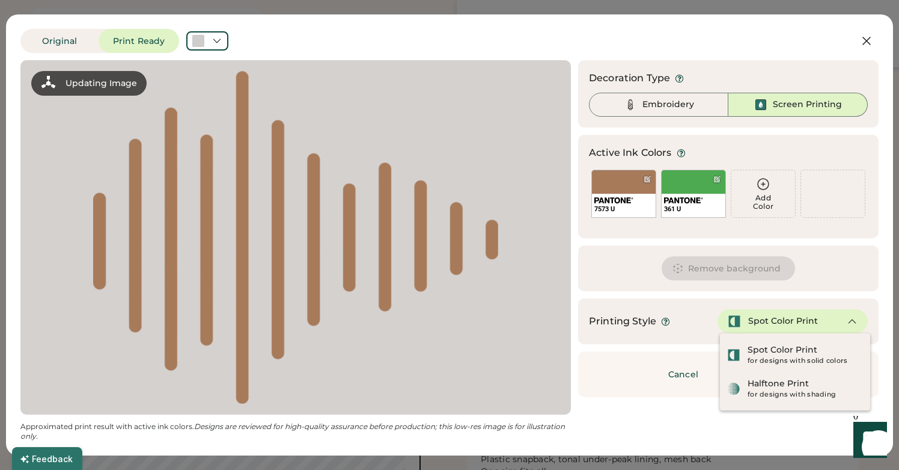
click at [832, 284] on div "Remove background" at bounding box center [728, 268] width 301 height 46
click at [679, 105] on div "Embroidery" at bounding box center [669, 105] width 52 height 12
click at [216, 38] on icon at bounding box center [217, 40] width 11 height 11
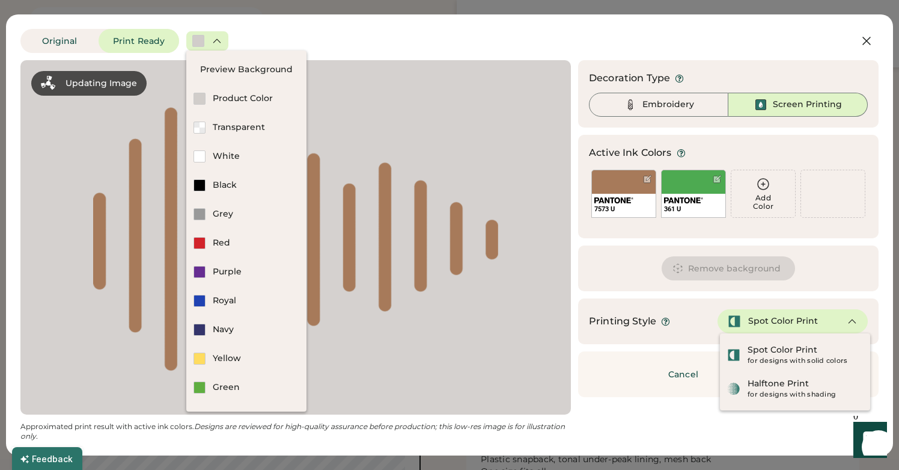
click at [360, 38] on div "Original Print Ready" at bounding box center [411, 41] width 782 height 24
click at [777, 363] on div "for designs with solid colors" at bounding box center [805, 361] width 115 height 10
click at [643, 408] on div "Updating Image Approximated print result with active ink colors. Designs are re…" at bounding box center [449, 250] width 858 height 381
click at [667, 106] on div "Embroidery" at bounding box center [669, 105] width 52 height 12
click at [527, 31] on div "Original Print Ready" at bounding box center [411, 41] width 782 height 24
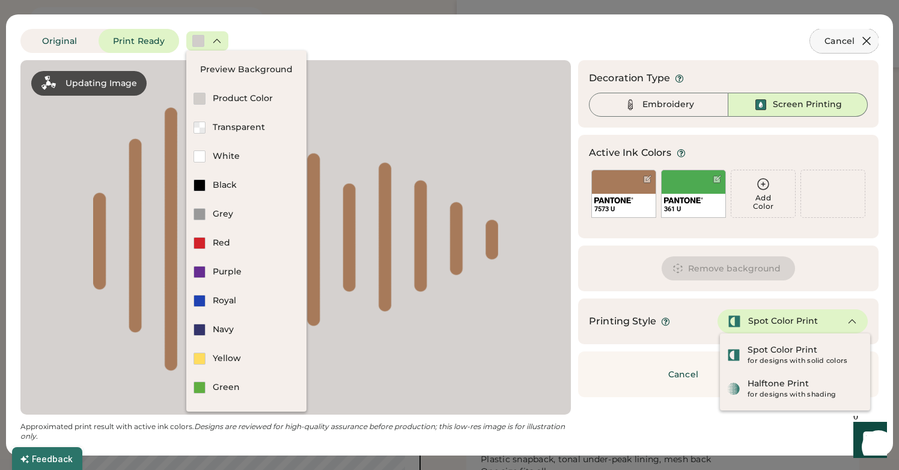
click at [867, 40] on icon at bounding box center [867, 41] width 14 height 14
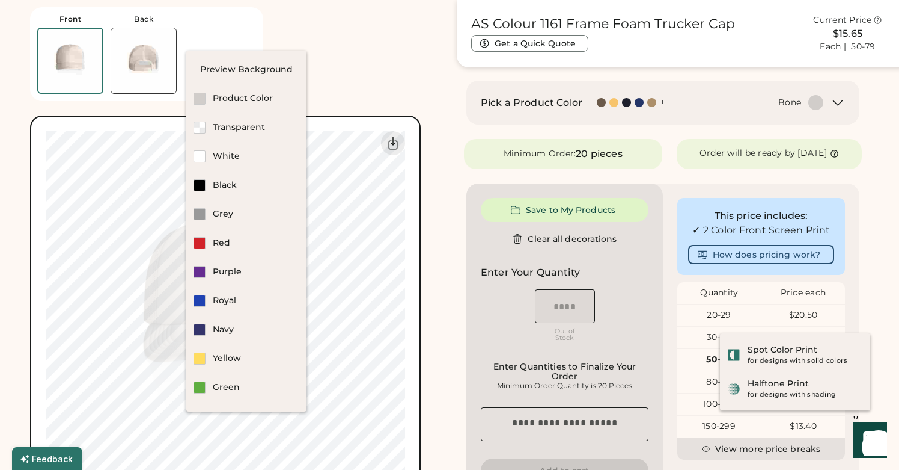
scroll to position [0, 0]
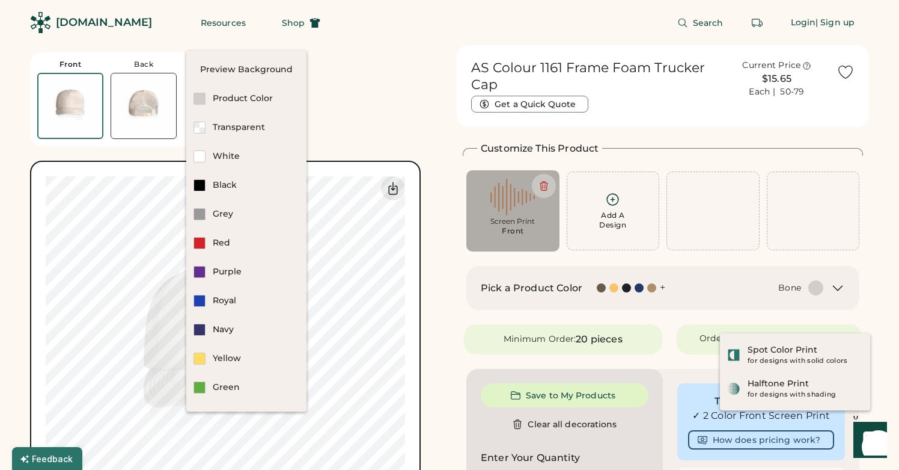
click at [138, 109] on img at bounding box center [143, 105] width 65 height 65
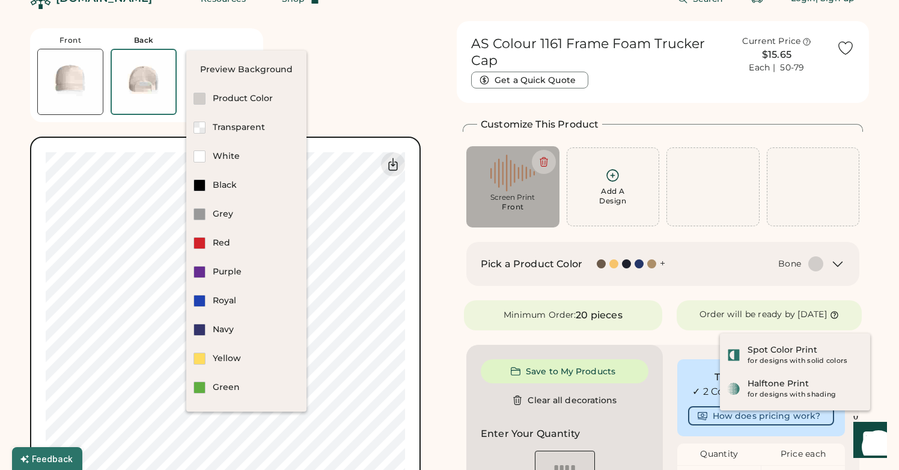
scroll to position [45, 0]
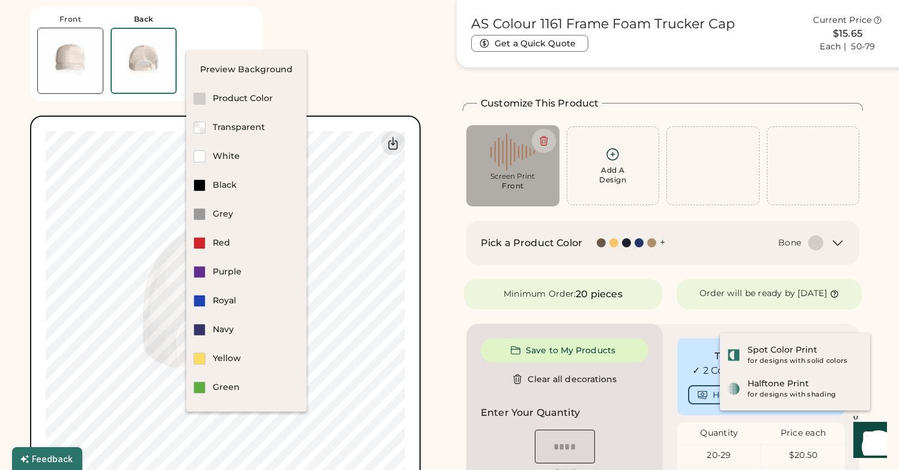
click at [345, 57] on div "Front Back Saved Switch to back My uploaded designs Upload new design SVG, Ai, …" at bounding box center [236, 253] width 412 height 506
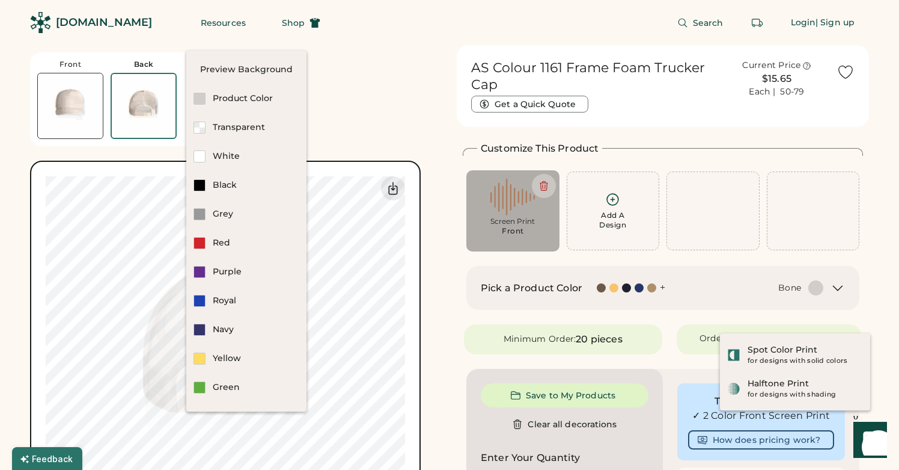
click at [107, 24] on div "[DOMAIN_NAME]" at bounding box center [104, 22] width 96 height 15
click at [341, 110] on div "Front Back Saved Switch to back My uploaded designs Upload new design SVG, Ai, …" at bounding box center [236, 298] width 412 height 506
click at [522, 200] on img at bounding box center [513, 197] width 76 height 37
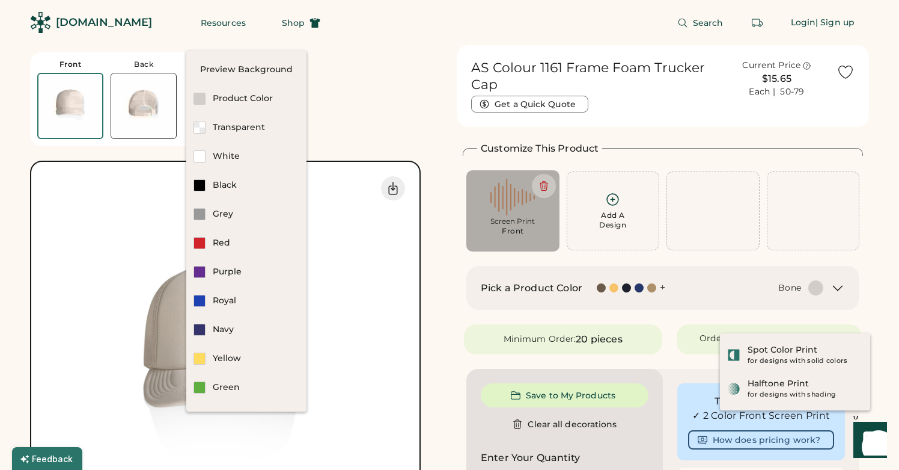
type input "****"
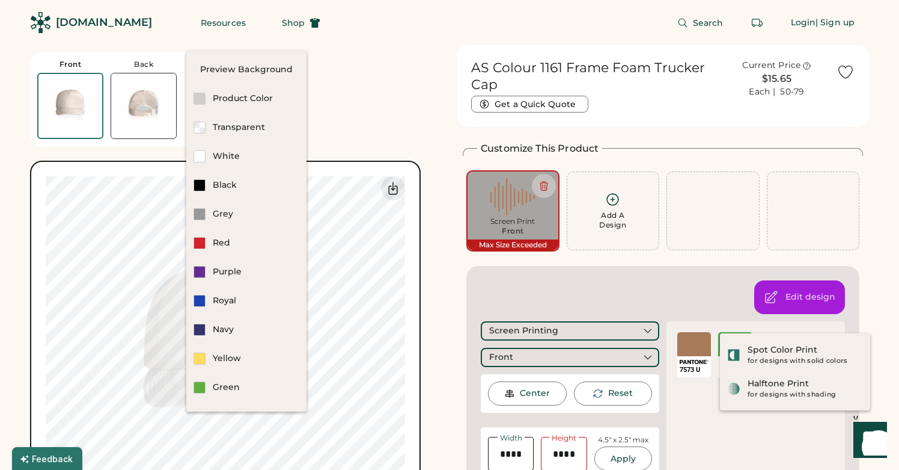
click at [358, 126] on div "Front Back Saved Switch to back My uploaded designs Upload new design SVG, Ai, …" at bounding box center [236, 298] width 412 height 506
click at [375, 95] on div "Front Back Saved Switch to back My uploaded designs Upload new design SVG, Ai, …" at bounding box center [236, 298] width 412 height 506
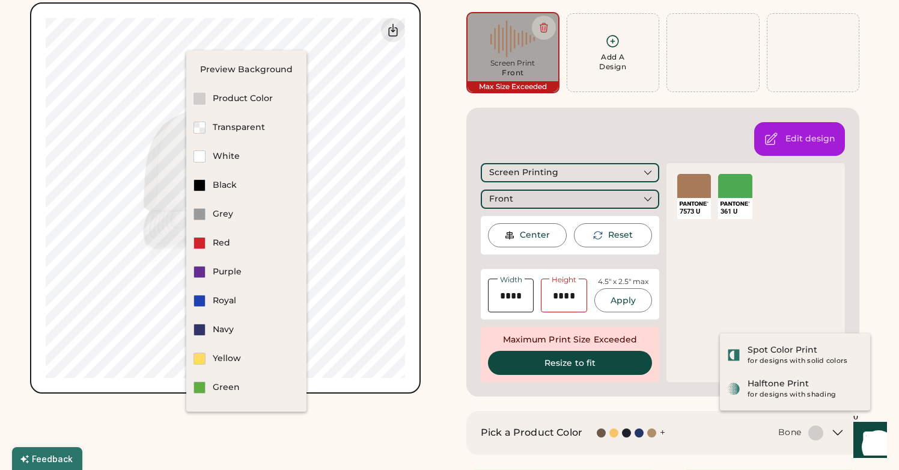
scroll to position [167, 0]
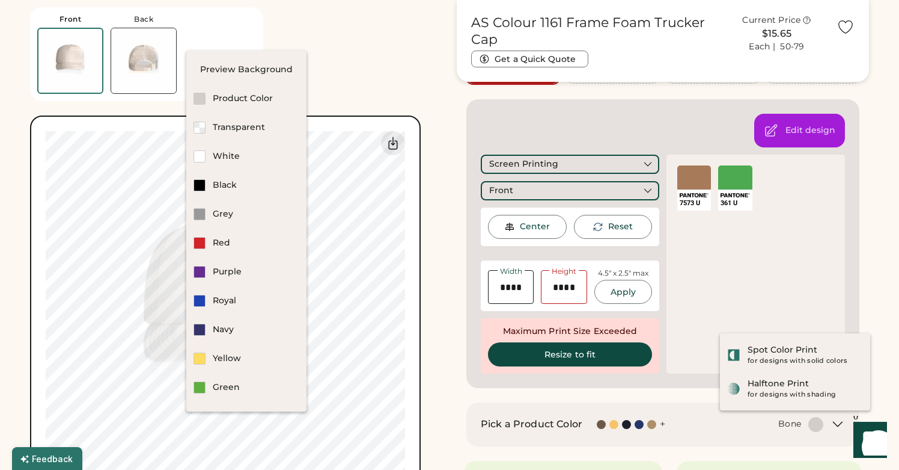
click at [533, 233] on div "Center" at bounding box center [527, 227] width 79 height 24
click at [519, 293] on input "input" at bounding box center [511, 287] width 46 height 34
drag, startPoint x: 518, startPoint y: 289, endPoint x: 499, endPoint y: 289, distance: 19.2
click at [499, 289] on input "input" at bounding box center [511, 287] width 46 height 34
type input "****"
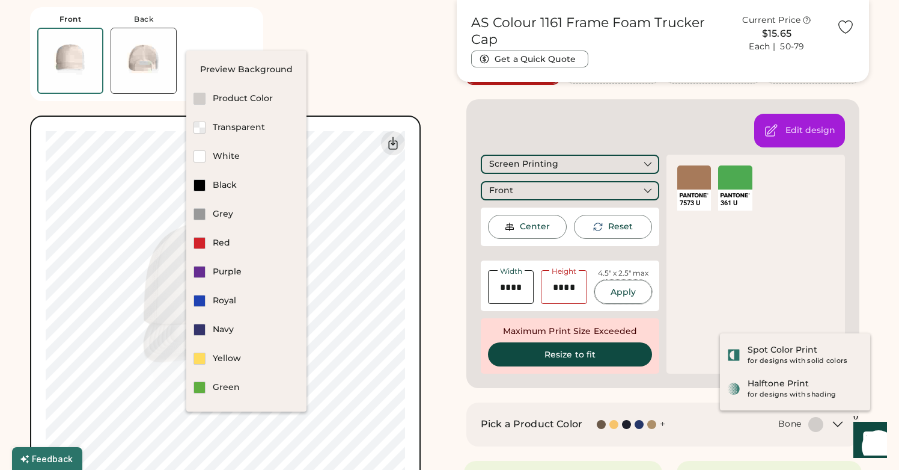
click at [631, 296] on button "Apply" at bounding box center [624, 292] width 58 height 24
type input "****"
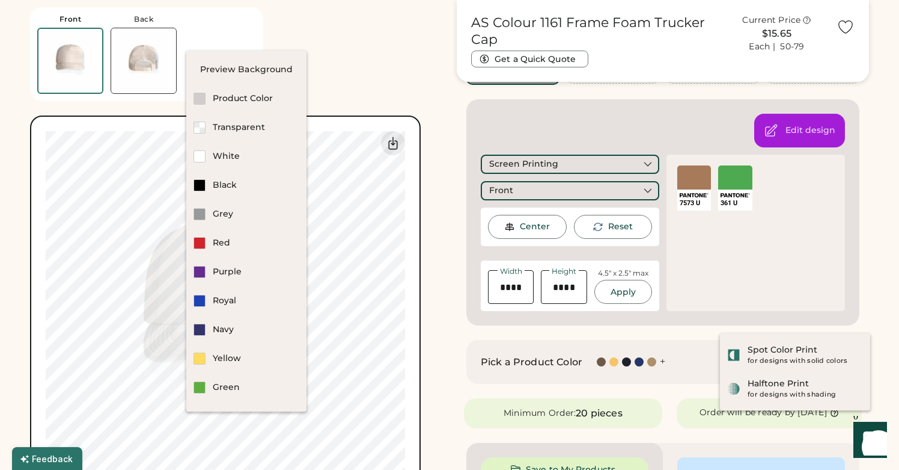
click at [349, 58] on div "Front Back Saved Switch to back My uploaded designs Upload new design SVG, Ai, …" at bounding box center [236, 253] width 412 height 506
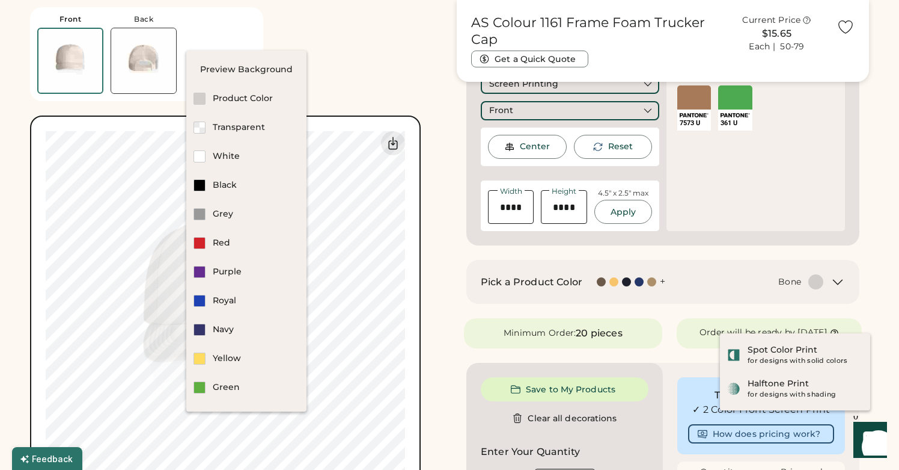
scroll to position [248, 0]
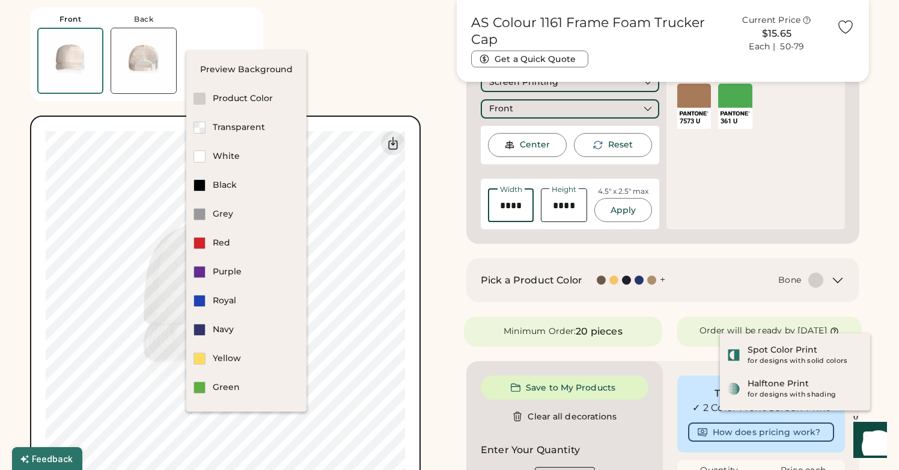
drag, startPoint x: 522, startPoint y: 207, endPoint x: 490, endPoint y: 203, distance: 32.2
click at [490, 203] on input "input" at bounding box center [511, 205] width 46 height 34
click at [635, 212] on button "Apply" at bounding box center [624, 210] width 58 height 24
click at [249, 99] on div "Product Color" at bounding box center [256, 99] width 87 height 12
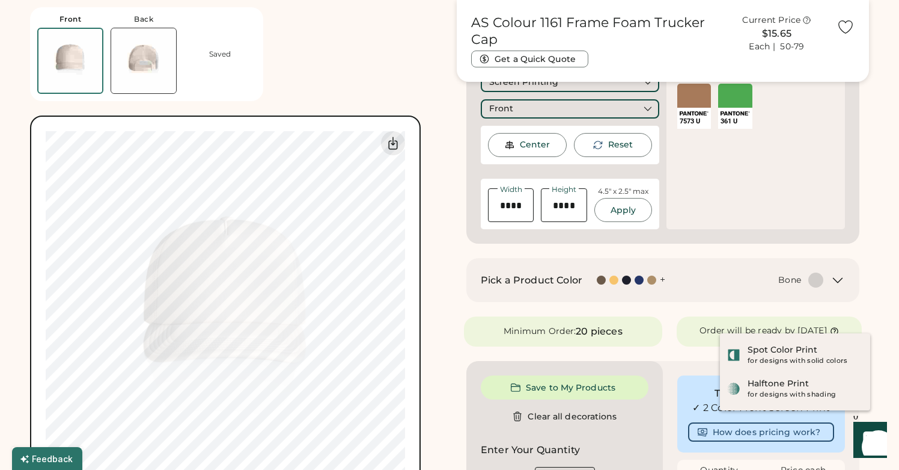
type input "****"
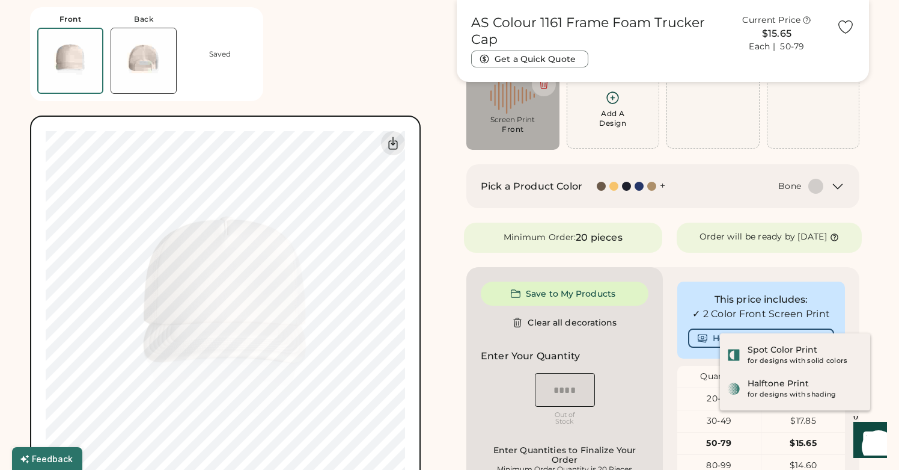
scroll to position [0, 0]
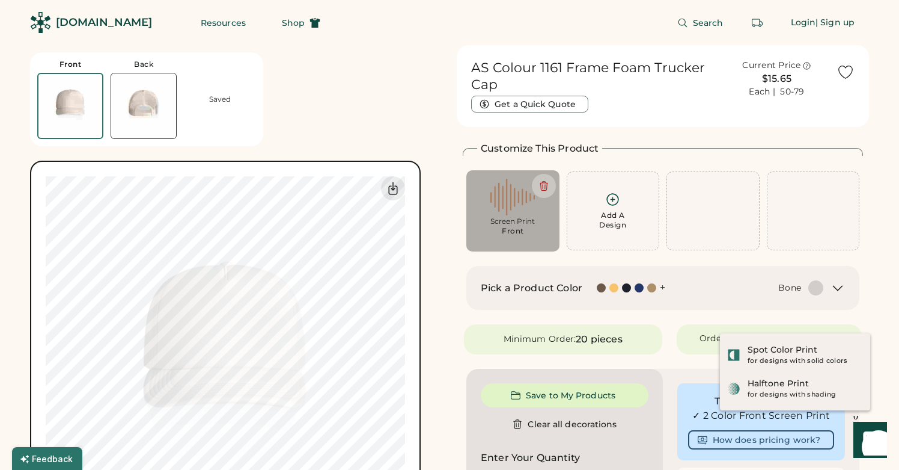
click at [662, 289] on div "+" at bounding box center [662, 287] width 5 height 13
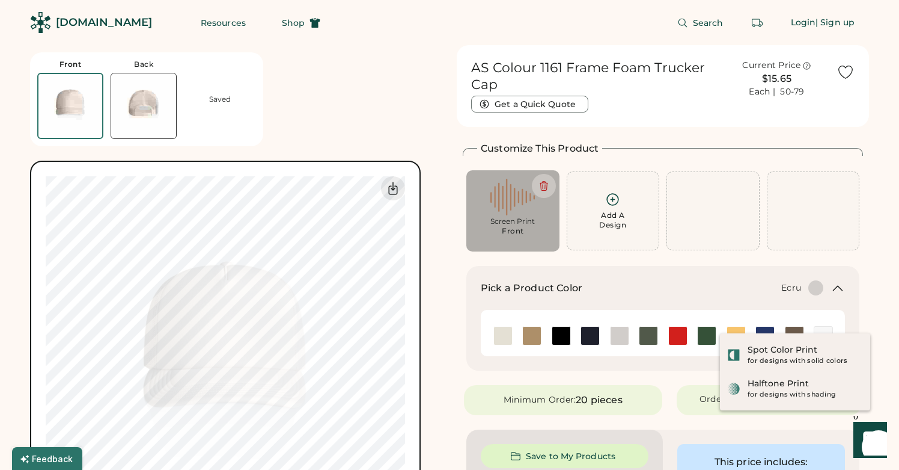
click at [506, 337] on img at bounding box center [503, 335] width 18 height 18
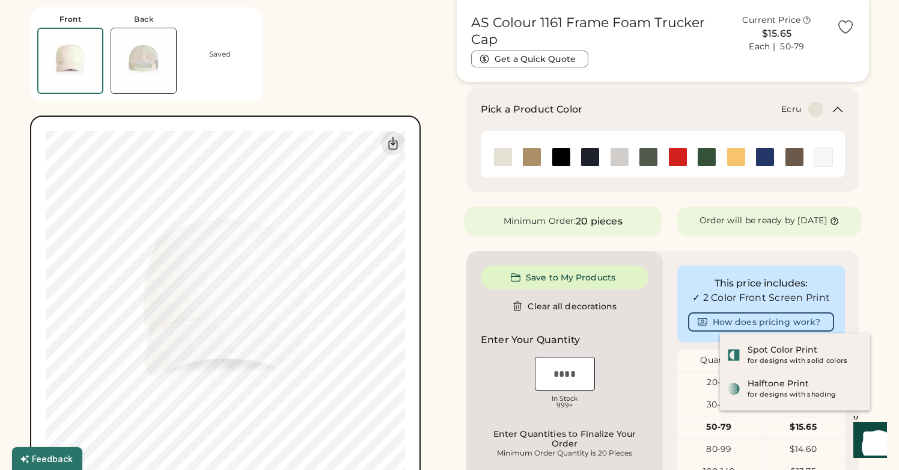
scroll to position [132, 0]
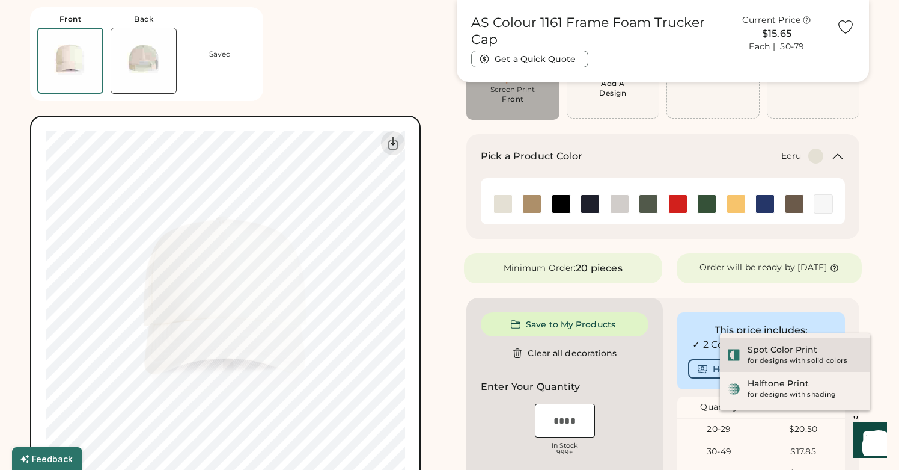
click at [754, 363] on div "for designs with solid colors" at bounding box center [805, 361] width 115 height 10
click at [757, 358] on div "for designs with solid colors" at bounding box center [805, 361] width 115 height 10
click at [811, 308] on div "This price includes: ✓ 2 Color Front Screen Print How does pricing work? Quanti…" at bounding box center [761, 454] width 197 height 313
click at [712, 378] on button "How does pricing work?" at bounding box center [761, 368] width 146 height 19
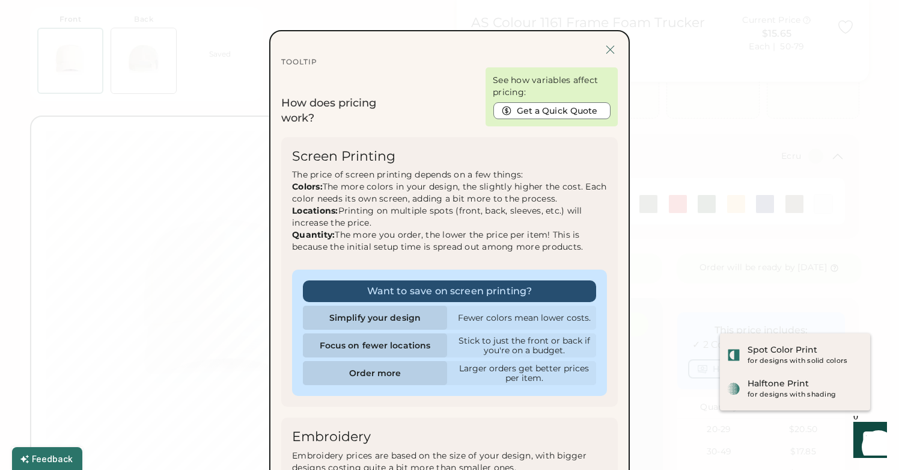
click at [607, 54] on div at bounding box center [610, 49] width 15 height 15
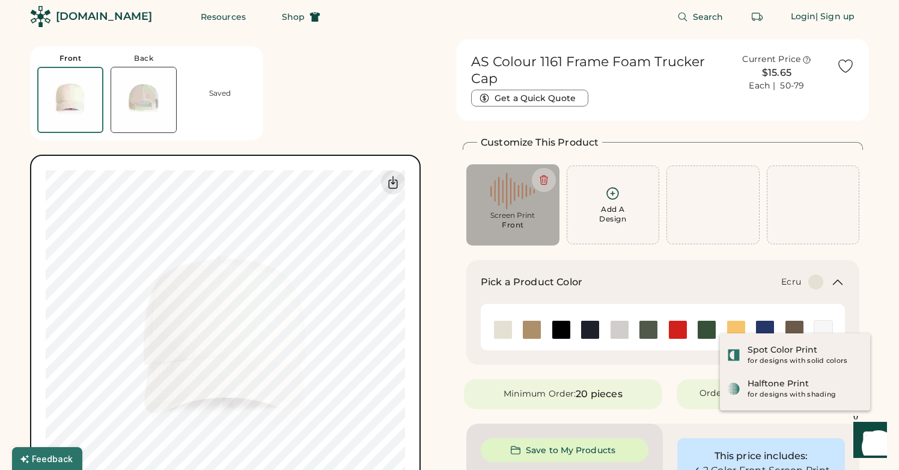
click at [613, 192] on icon at bounding box center [612, 193] width 11 height 11
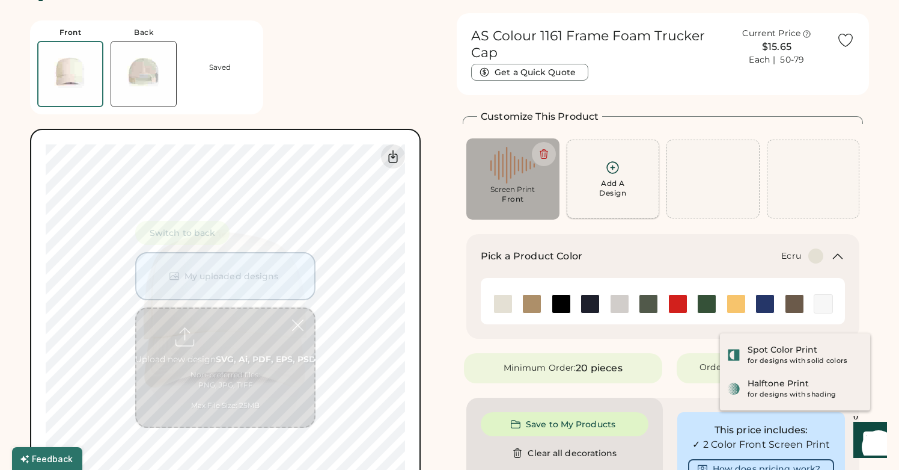
scroll to position [45, 0]
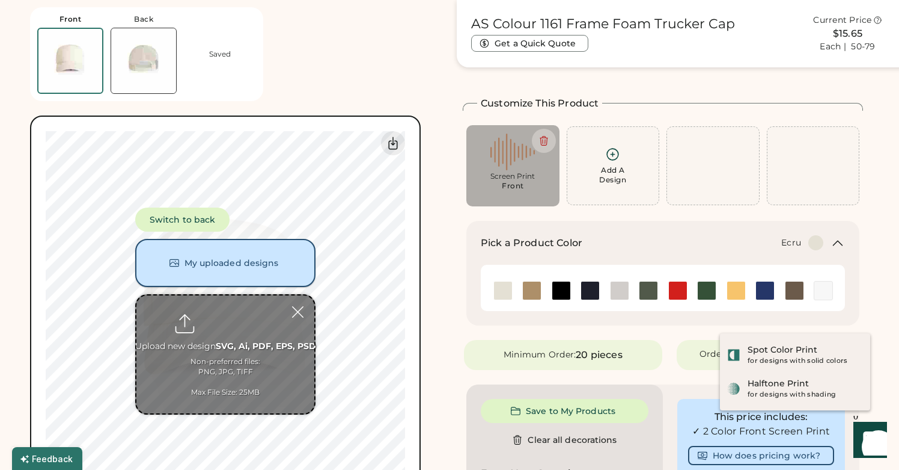
click at [250, 267] on button "My uploaded designs" at bounding box center [225, 263] width 180 height 48
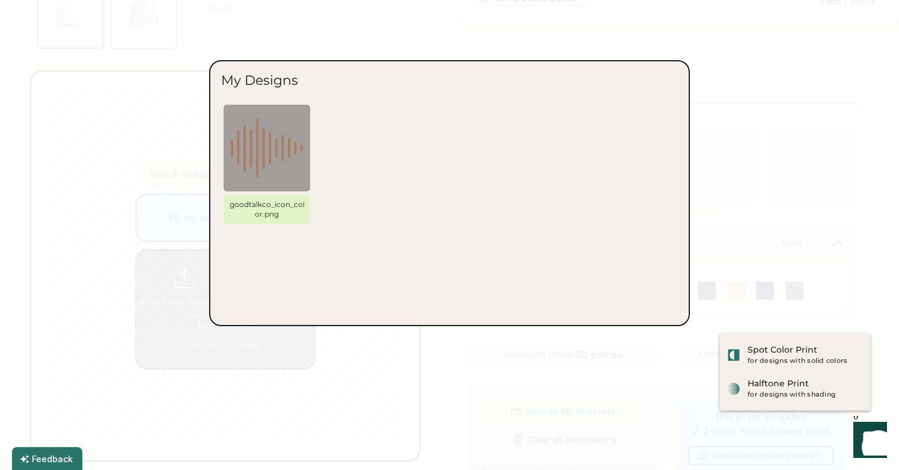
click at [372, 402] on div at bounding box center [449, 235] width 899 height 470
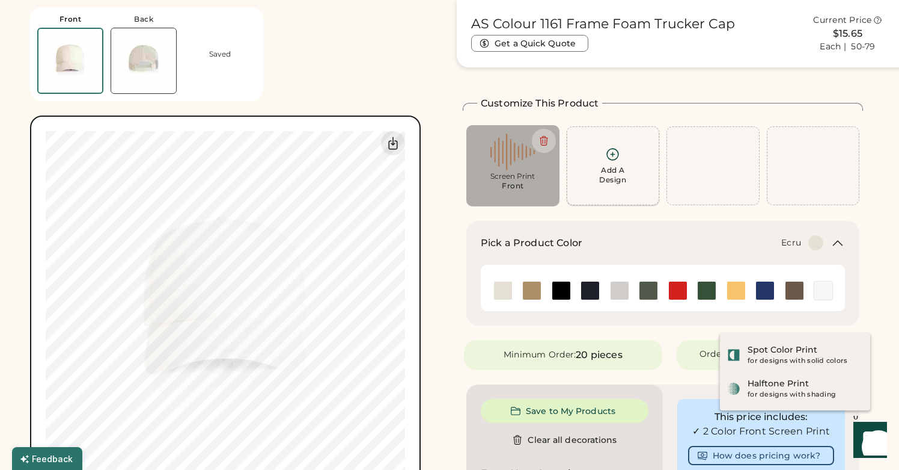
click at [608, 151] on icon at bounding box center [612, 154] width 15 height 15
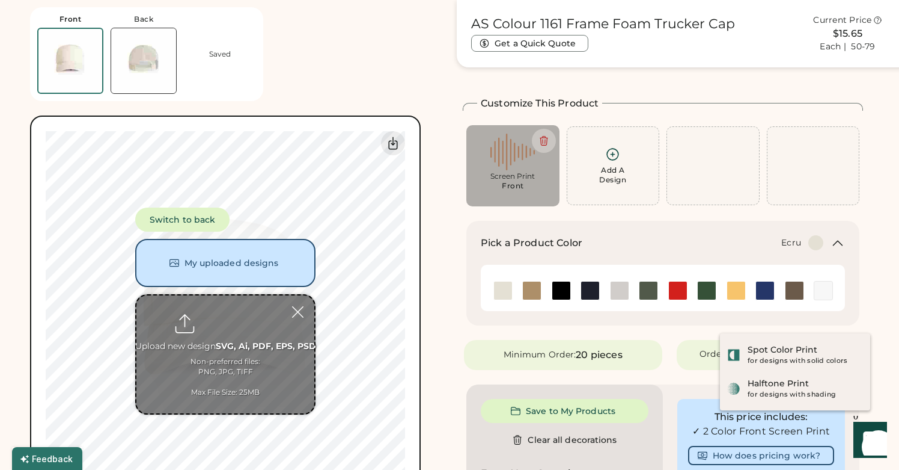
click at [242, 356] on input "file" at bounding box center [225, 354] width 178 height 118
type input "**********"
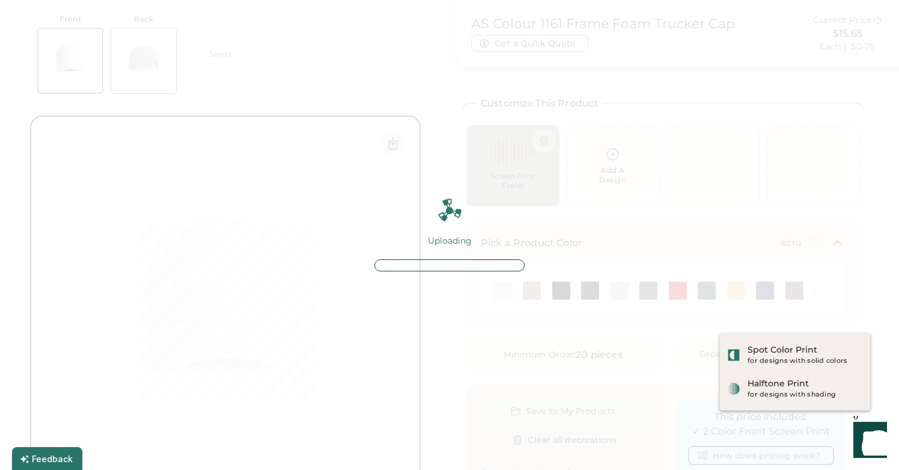
click at [807, 450] on img at bounding box center [449, 235] width 899 height 470
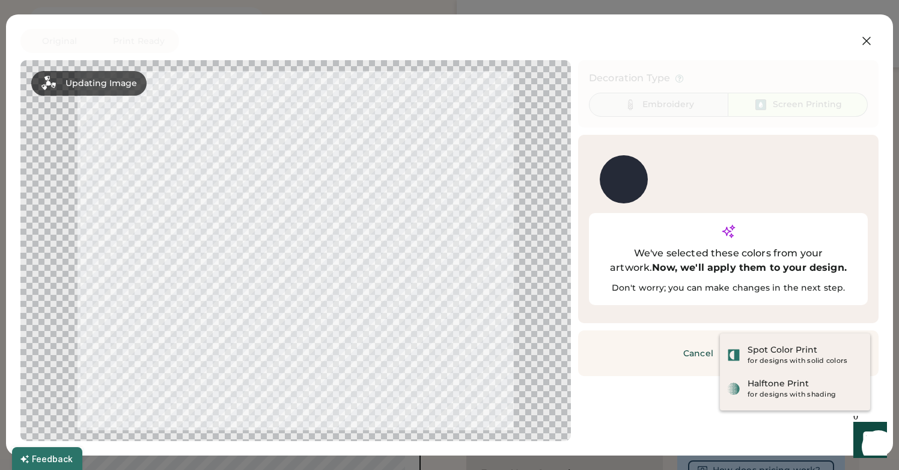
click at [646, 101] on div "Embroidery" at bounding box center [669, 105] width 52 height 12
click at [432, 226] on div at bounding box center [295, 250] width 529 height 359
click at [508, 254] on div at bounding box center [295, 250] width 529 height 359
click at [798, 341] on button "Continue" at bounding box center [808, 353] width 120 height 24
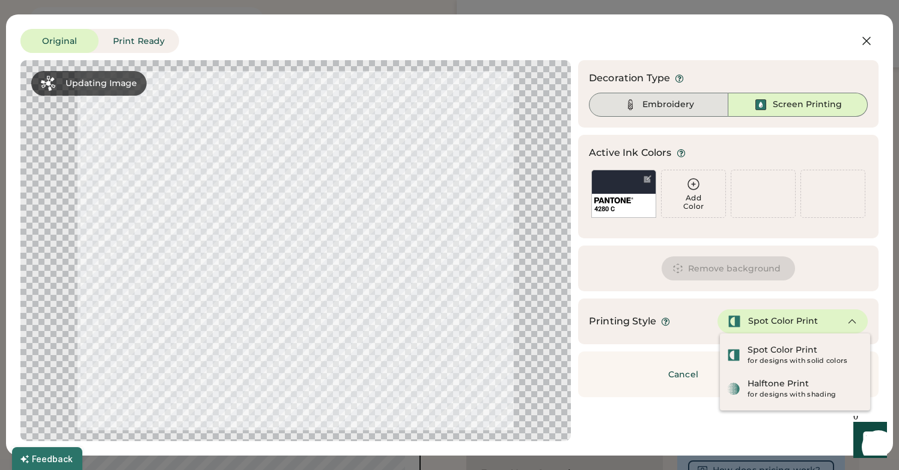
click at [650, 102] on div "Embroidery" at bounding box center [669, 105] width 52 height 12
click at [874, 42] on button "Cancel" at bounding box center [844, 41] width 69 height 24
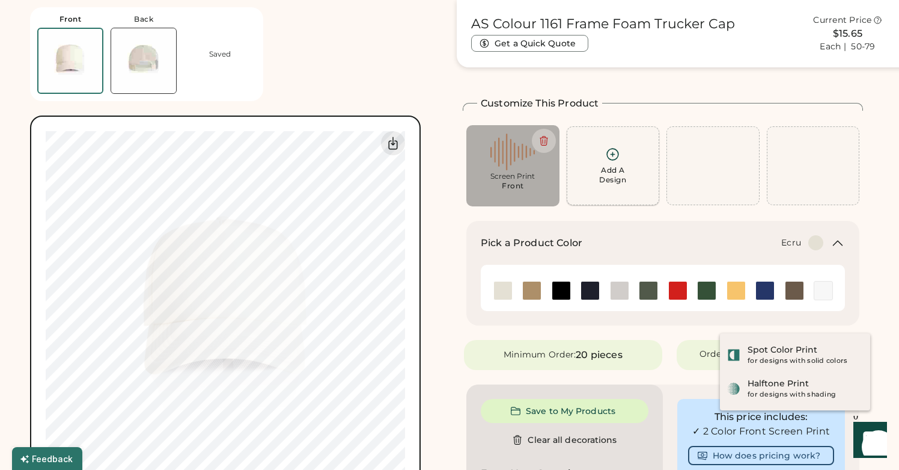
click at [644, 150] on div "Add A Design" at bounding box center [614, 166] width 78 height 38
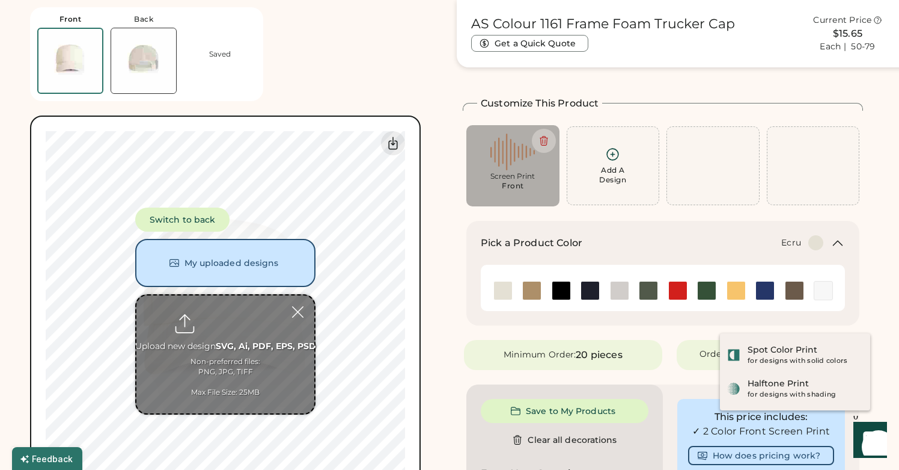
click at [441, 323] on div "Front Back Saved Switch to back My uploaded designs Upload new design SVG, Ai, …" at bounding box center [236, 253] width 412 height 506
click at [281, 66] on div "Front Back Saved Switch to back My uploaded designs Upload new design SVG, Ai, …" at bounding box center [236, 253] width 412 height 506
click at [589, 295] on img at bounding box center [590, 290] width 18 height 18
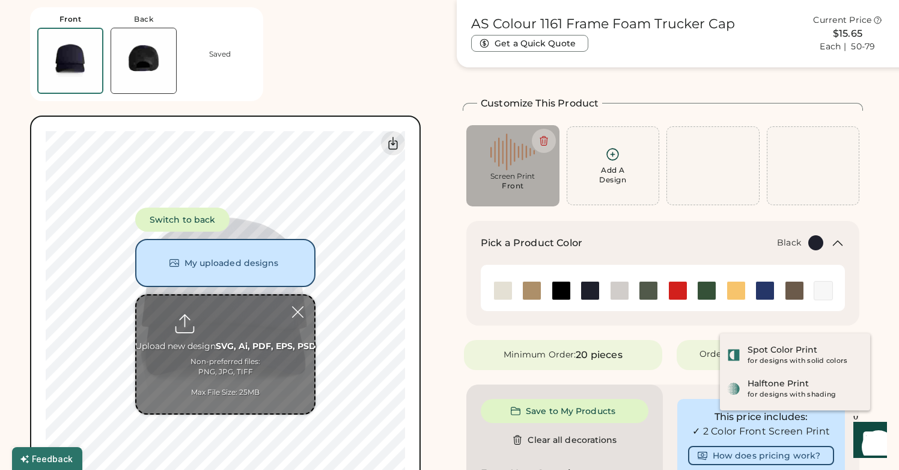
click at [563, 291] on img at bounding box center [561, 290] width 18 height 18
click at [799, 287] on img at bounding box center [795, 290] width 18 height 18
click at [456, 301] on div "Front Back Saved Switch to back My uploaded designs Upload new design SVG, Ai, …" at bounding box center [449, 458] width 839 height 916
click at [299, 311] on div at bounding box center [297, 311] width 21 height 21
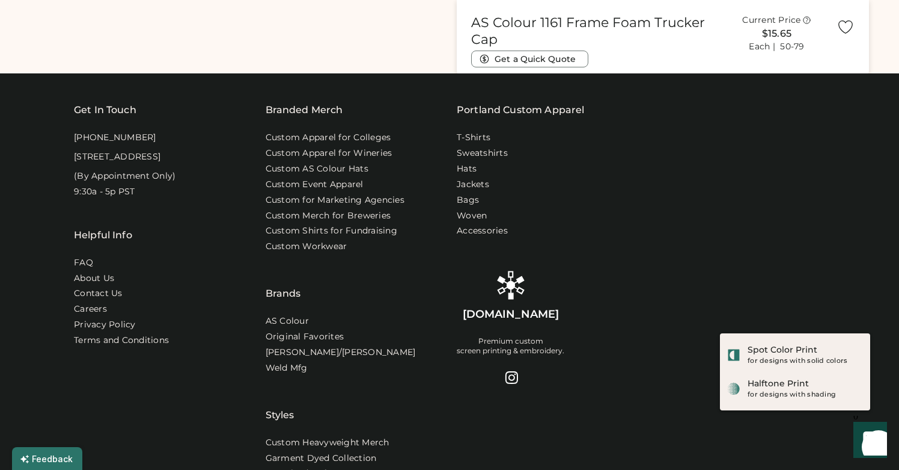
scroll to position [933, 0]
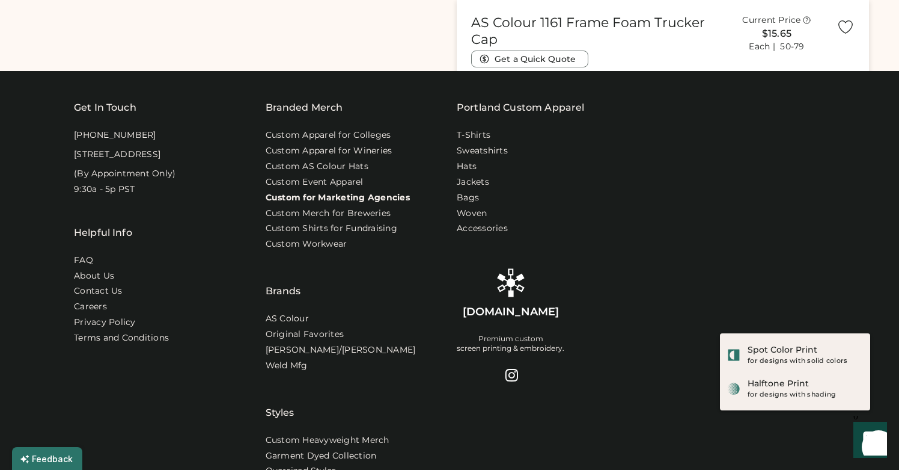
click at [338, 204] on link "Custom for Marketing Agencies" at bounding box center [338, 198] width 144 height 12
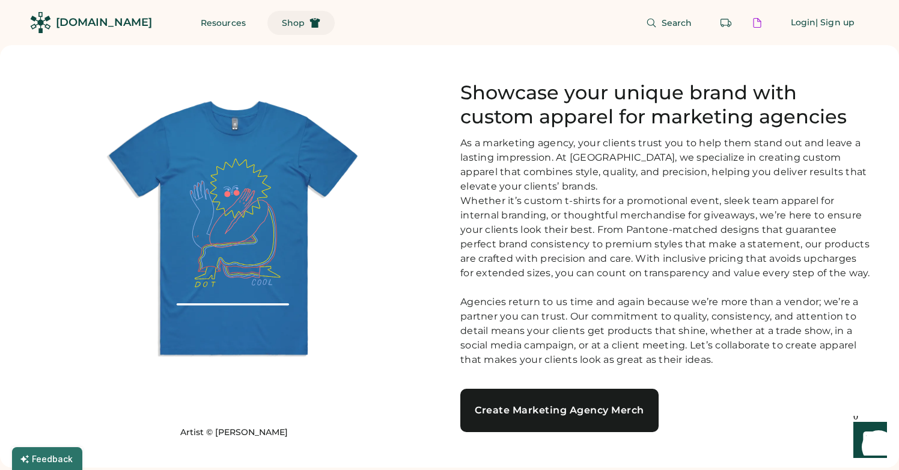
click at [282, 22] on span "Shop" at bounding box center [293, 23] width 23 height 8
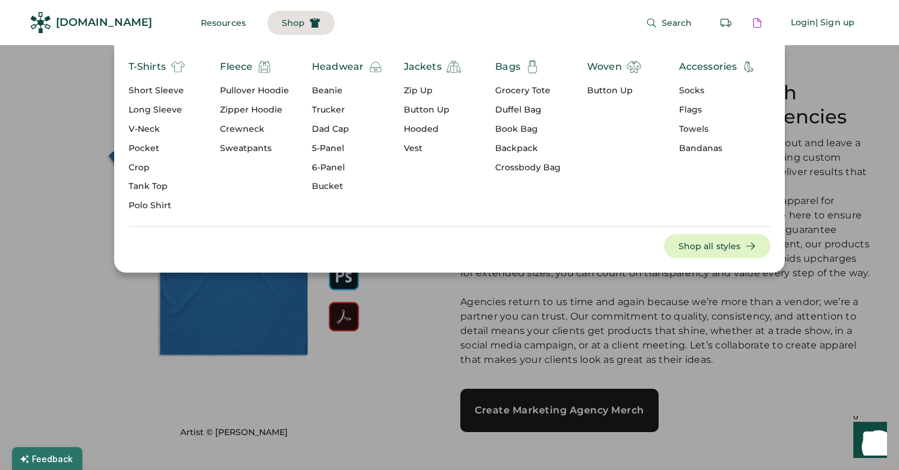
click at [238, 131] on div "Crewneck" at bounding box center [254, 129] width 69 height 12
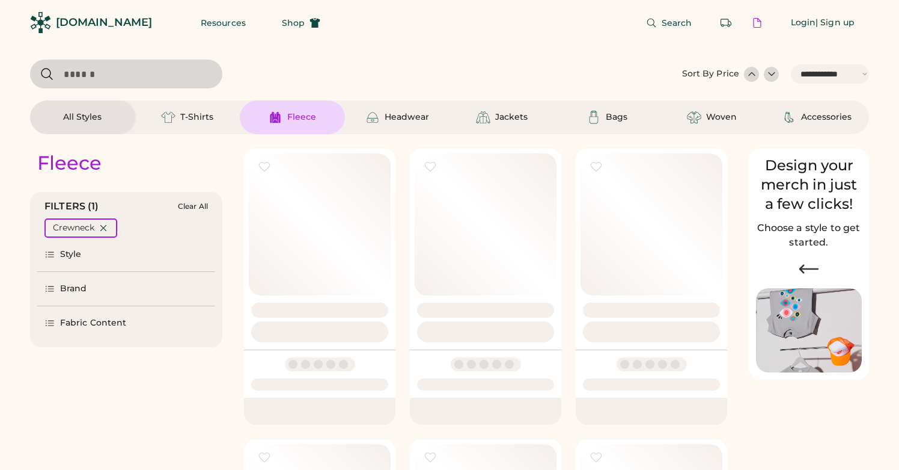
select select "*****"
select select "*"
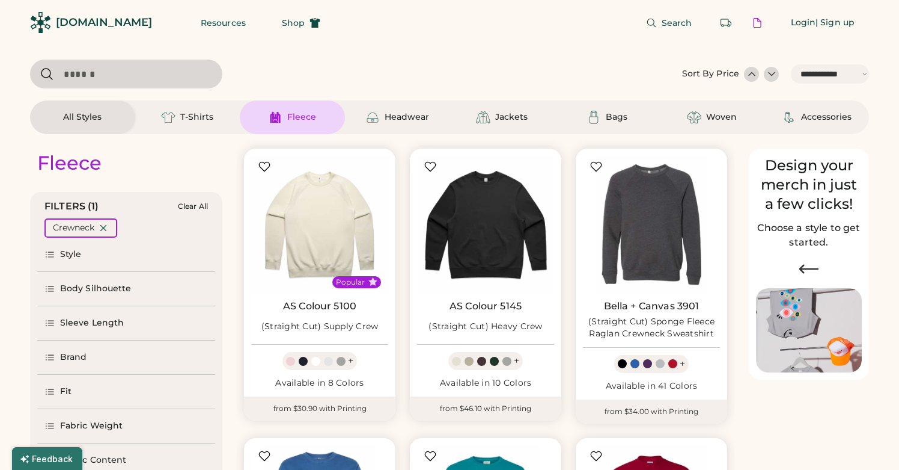
scroll to position [35, 0]
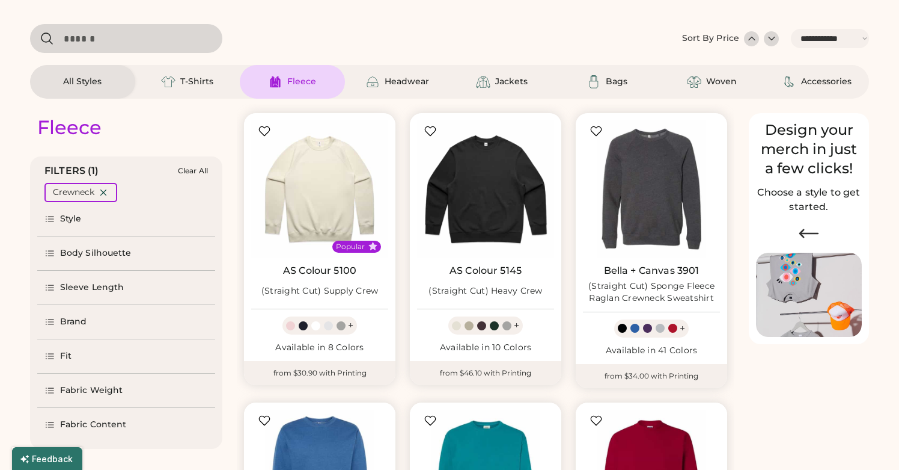
select select "*****"
select select "*"
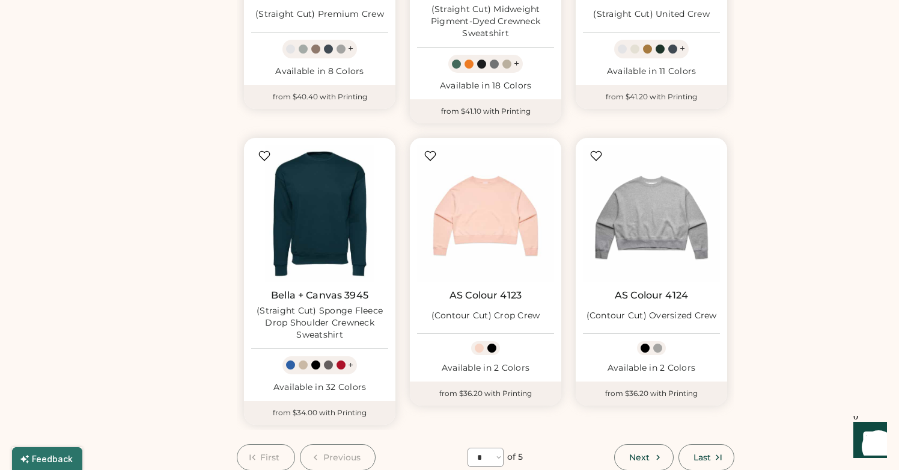
scroll to position [911, 0]
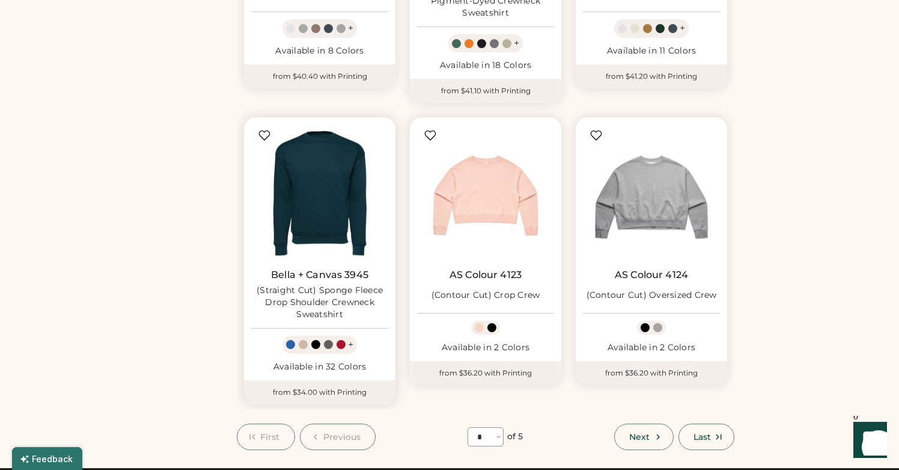
click at [305, 344] on div at bounding box center [303, 344] width 9 height 9
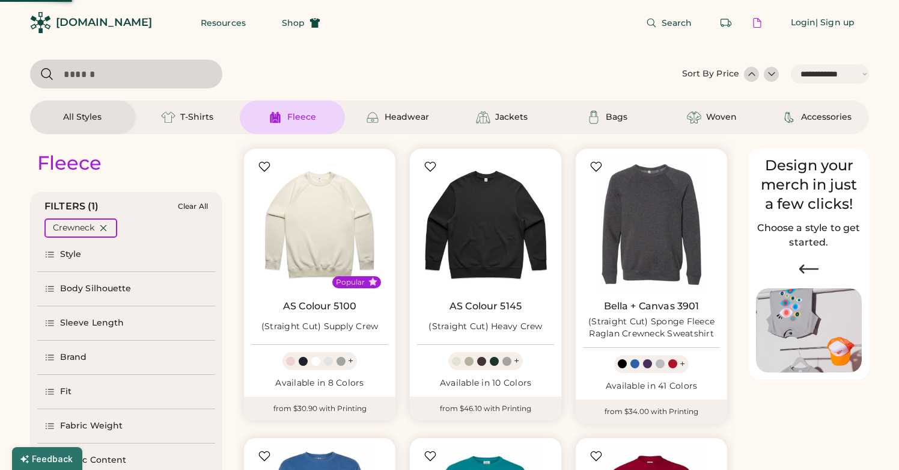
select select "*****"
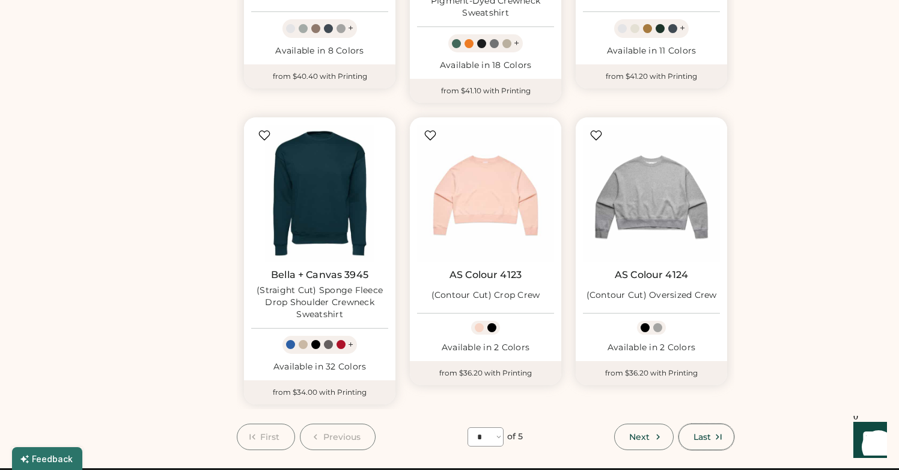
click at [702, 437] on span "Last" at bounding box center [702, 436] width 17 height 8
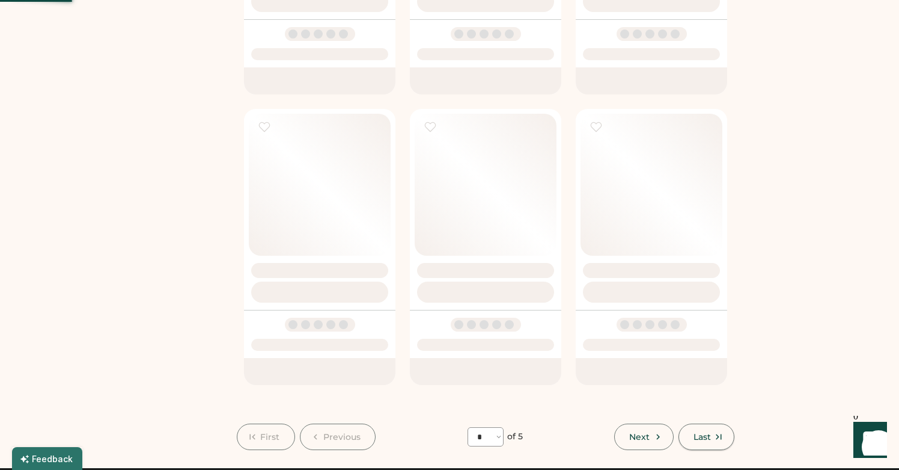
select select "*"
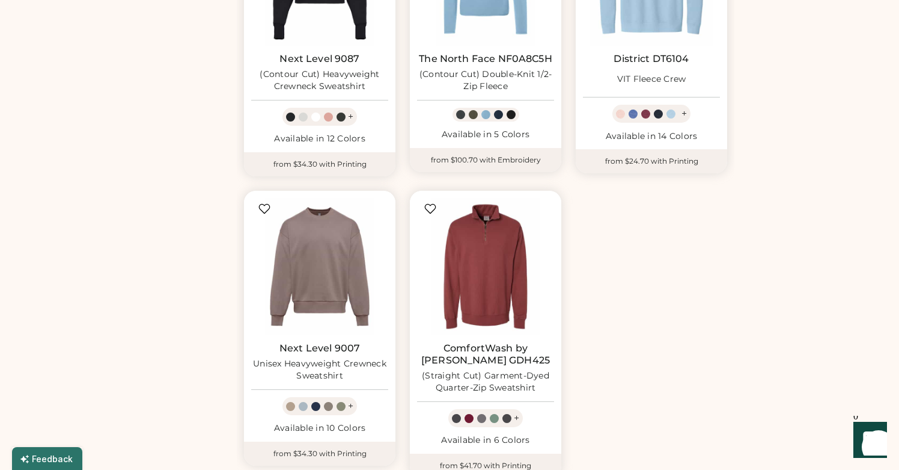
scroll to position [377, 0]
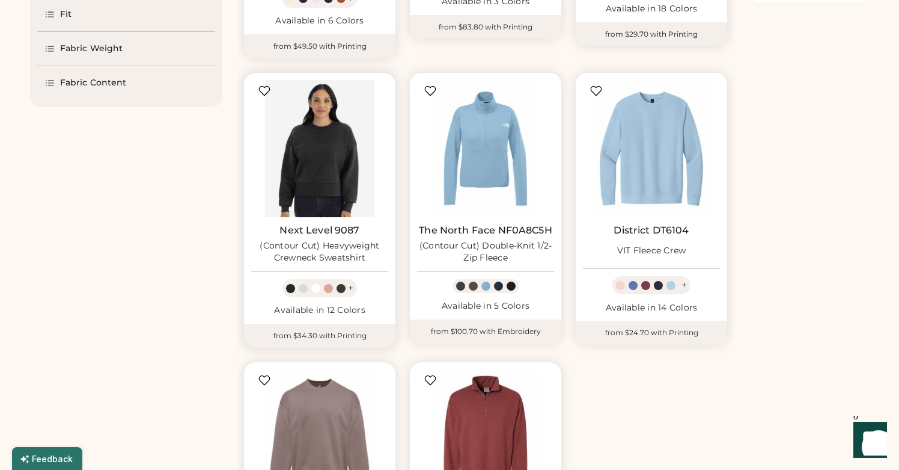
click at [351, 148] on img at bounding box center [319, 148] width 137 height 137
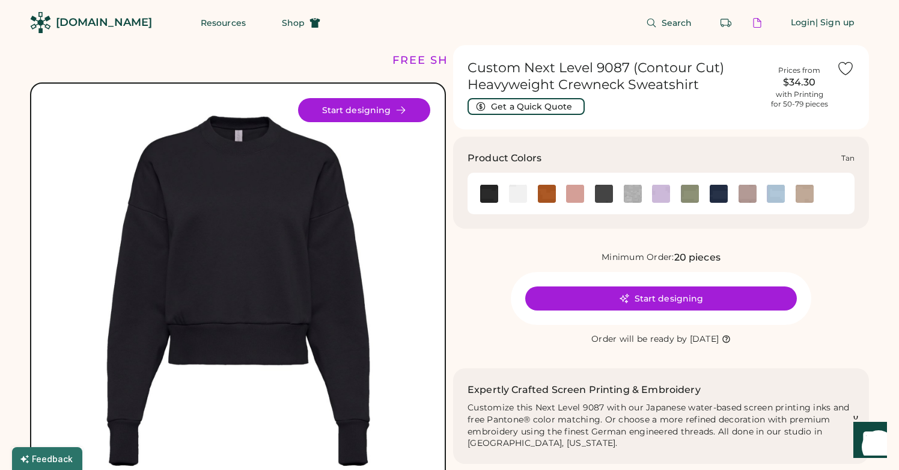
click at [801, 200] on img at bounding box center [805, 194] width 18 height 18
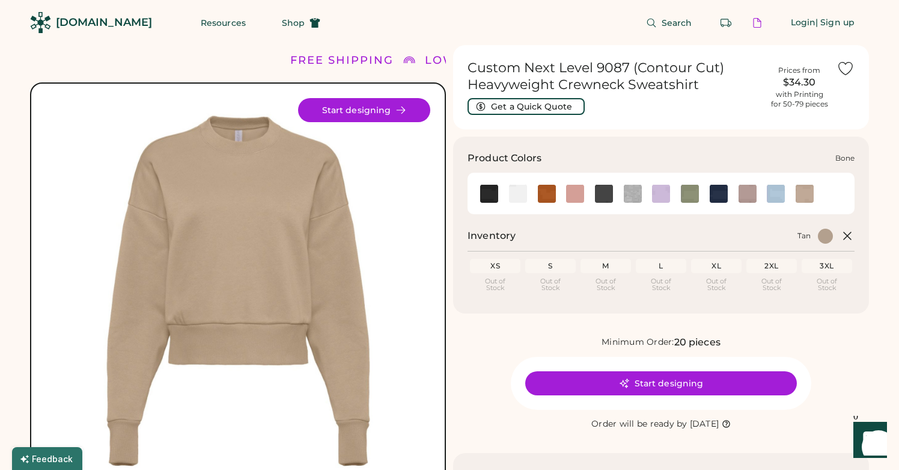
click at [519, 191] on img at bounding box center [518, 194] width 18 height 18
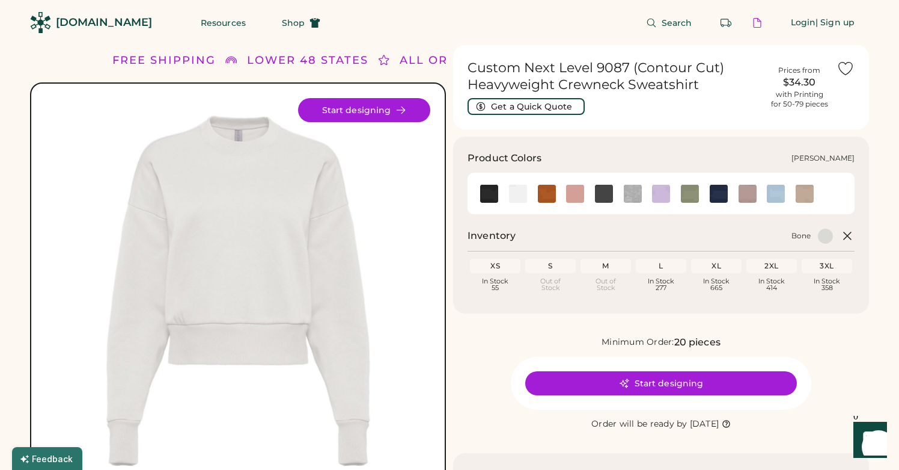
click at [634, 195] on img at bounding box center [633, 194] width 18 height 18
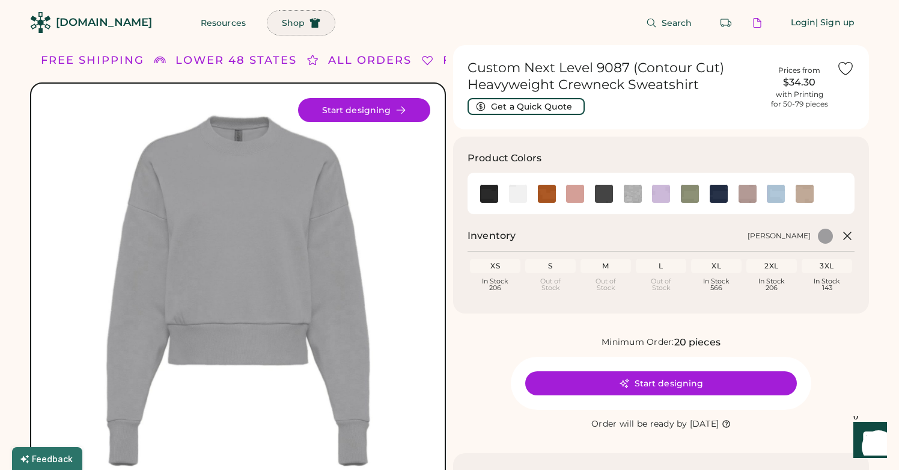
click at [282, 24] on span "Shop" at bounding box center [293, 23] width 23 height 8
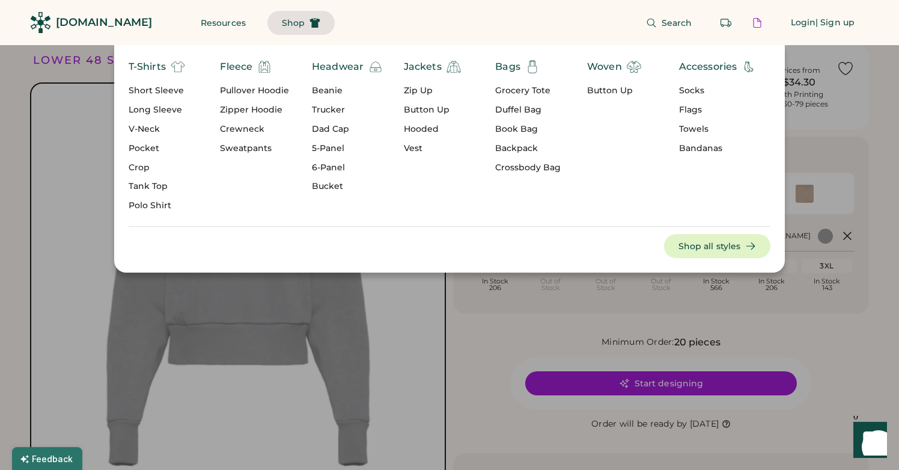
click at [141, 112] on div "Long Sleeve" at bounding box center [157, 110] width 57 height 12
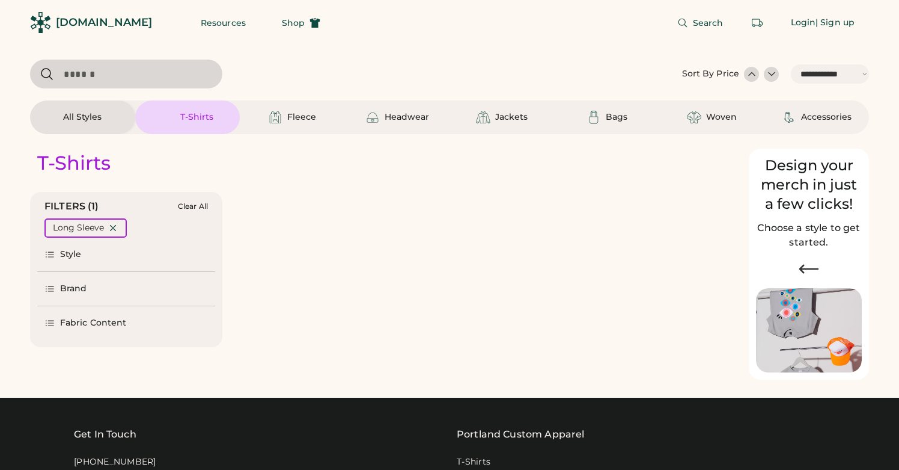
select select "*****"
select select "*"
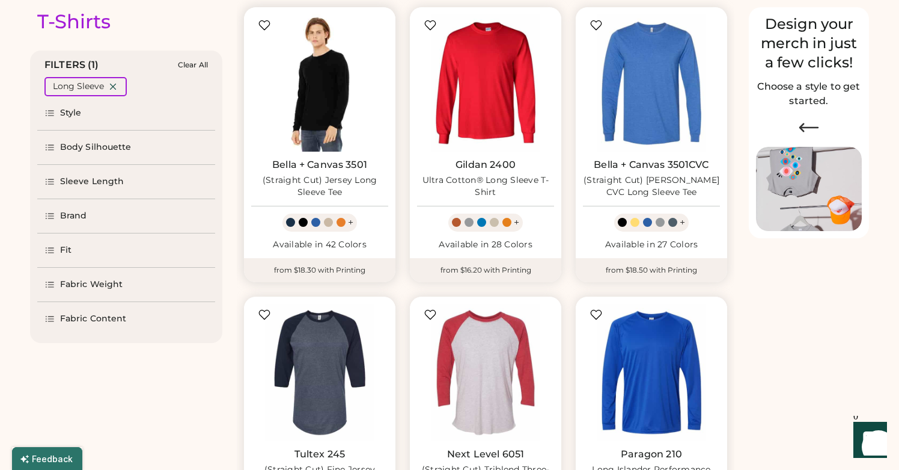
select select "*****"
select select "*"
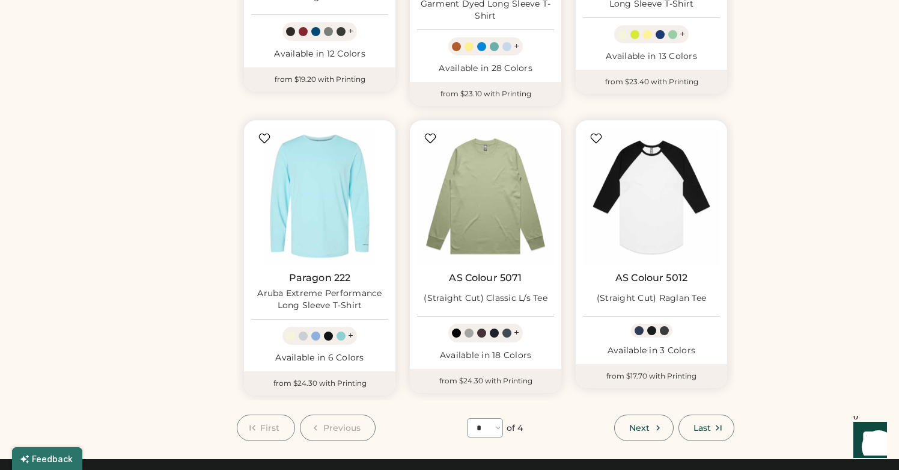
scroll to position [950, 0]
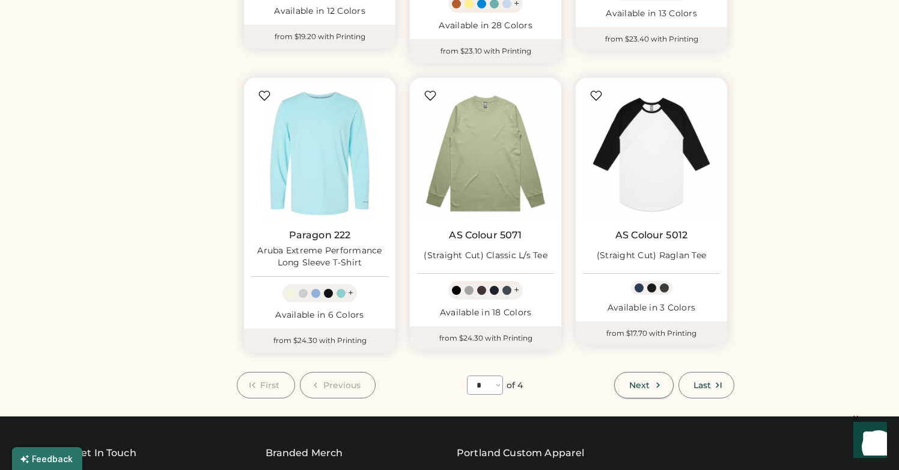
click at [661, 390] on button "Next" at bounding box center [643, 385] width 59 height 26
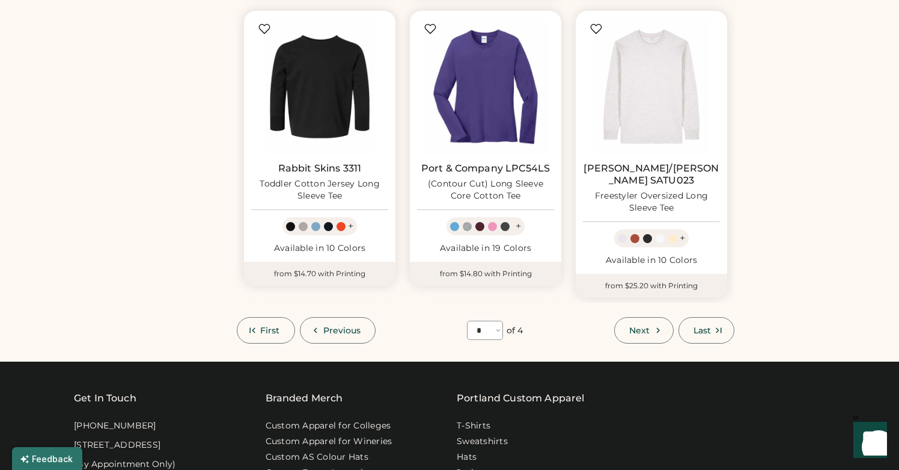
scroll to position [1005, 0]
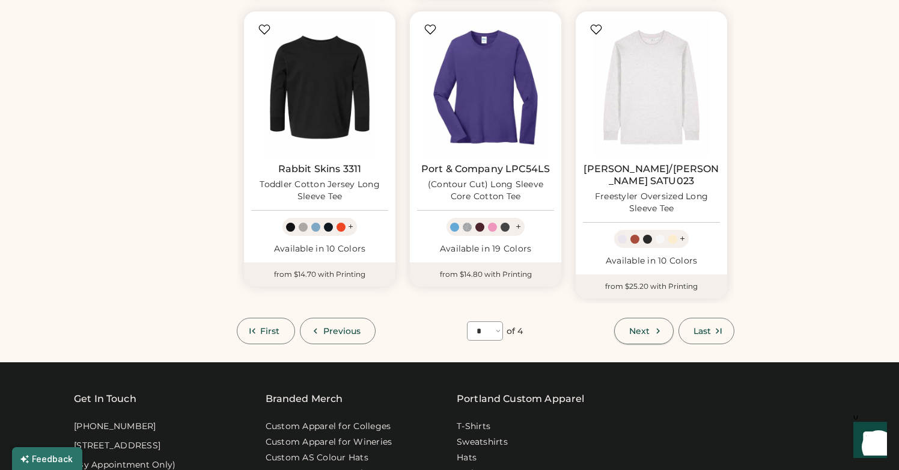
click at [655, 325] on icon at bounding box center [658, 330] width 11 height 11
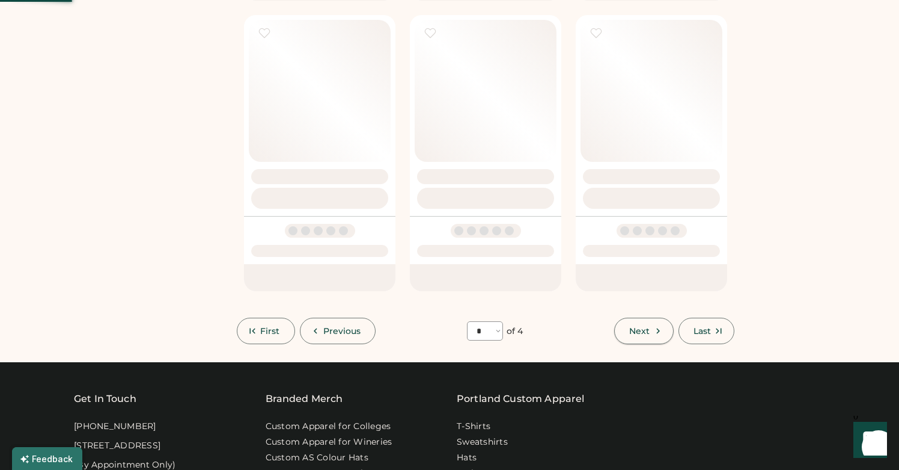
select select "*"
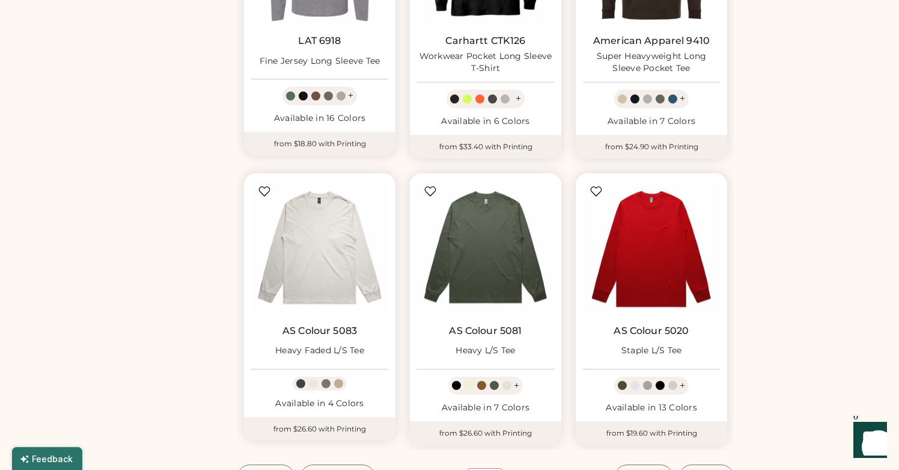
scroll to position [888, 0]
